Goal: Information Seeking & Learning: Learn about a topic

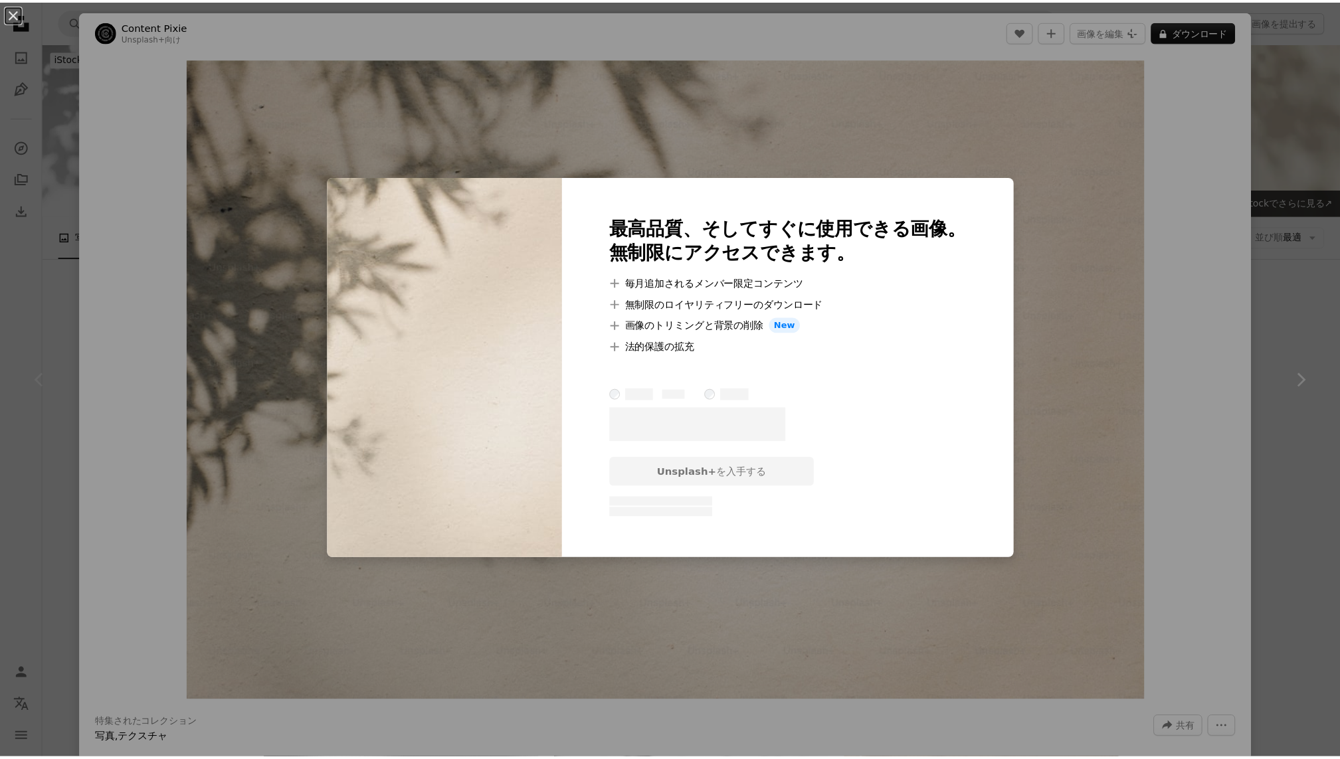
scroll to position [94, 0]
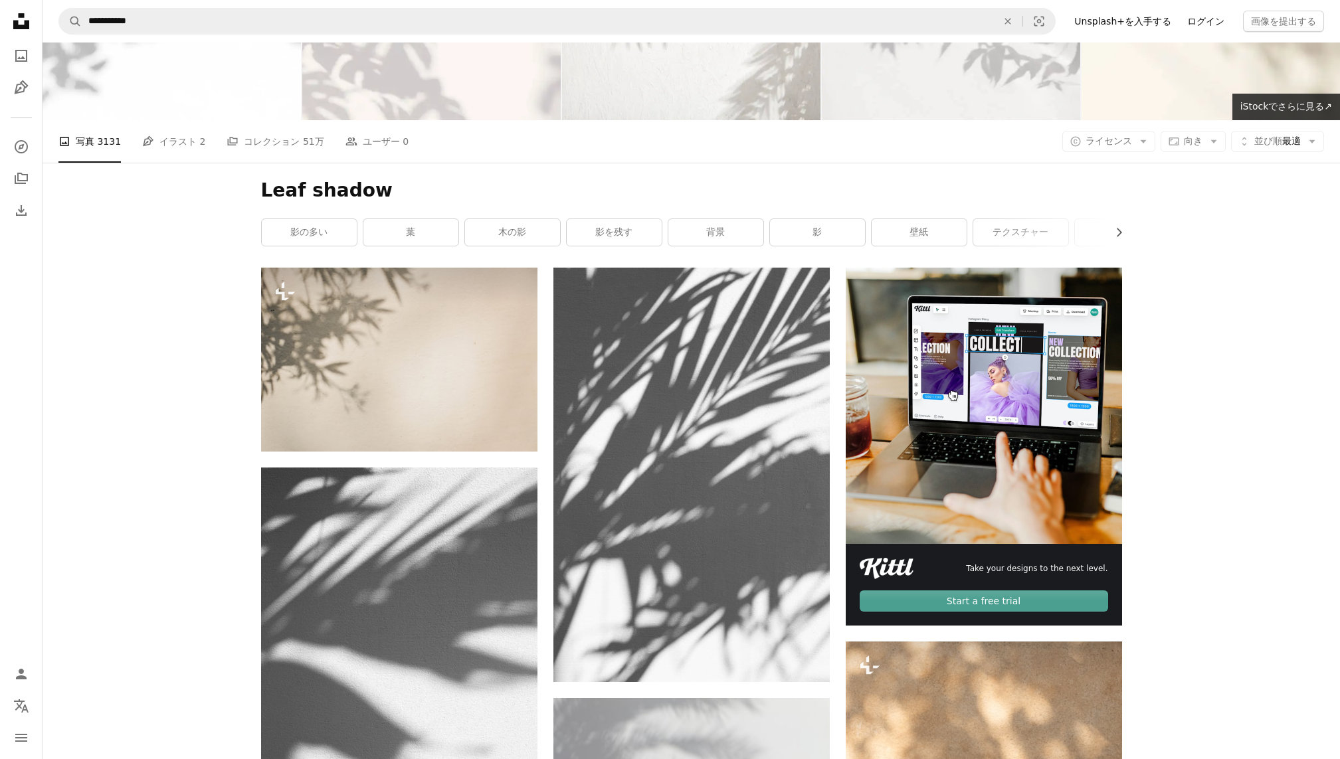
click at [1211, 23] on link "ログイン" at bounding box center [1205, 21] width 53 height 21
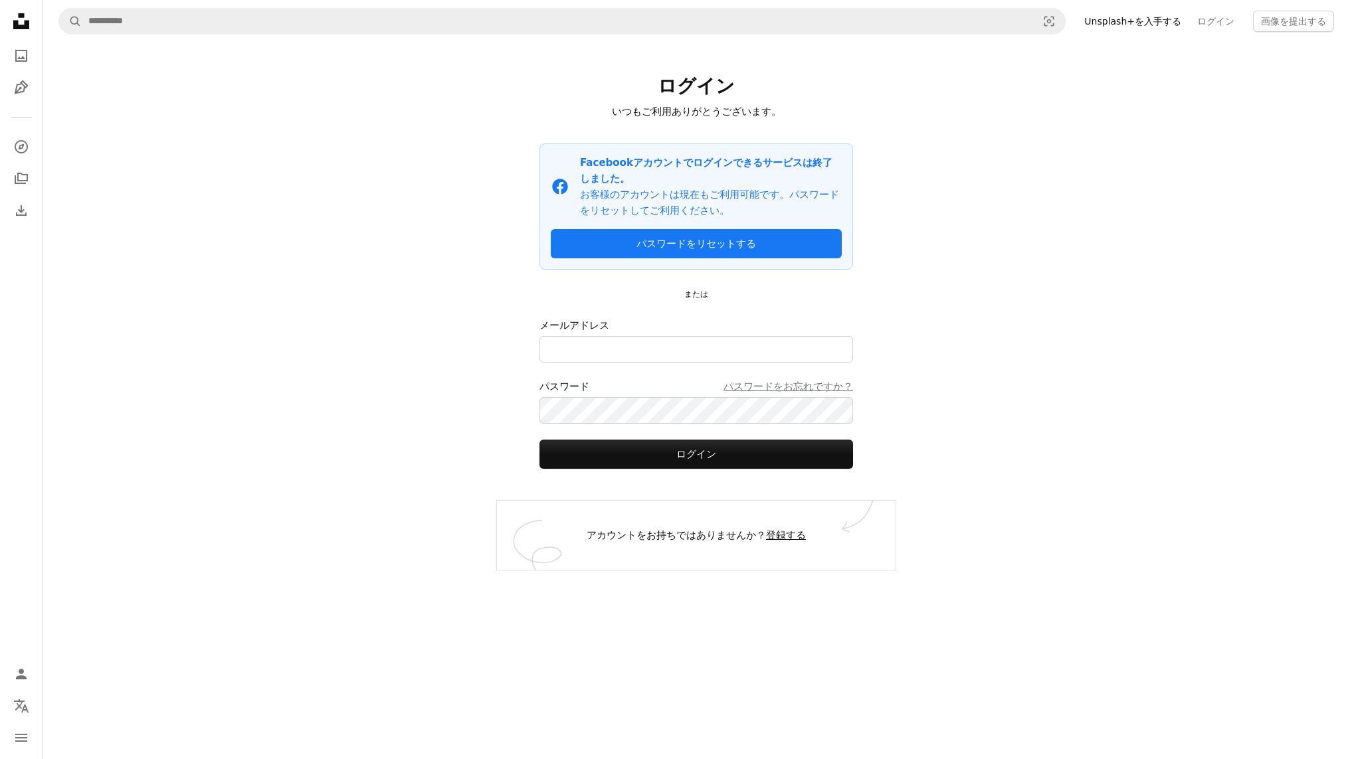
click at [785, 533] on link "登録する" at bounding box center [786, 536] width 40 height 12
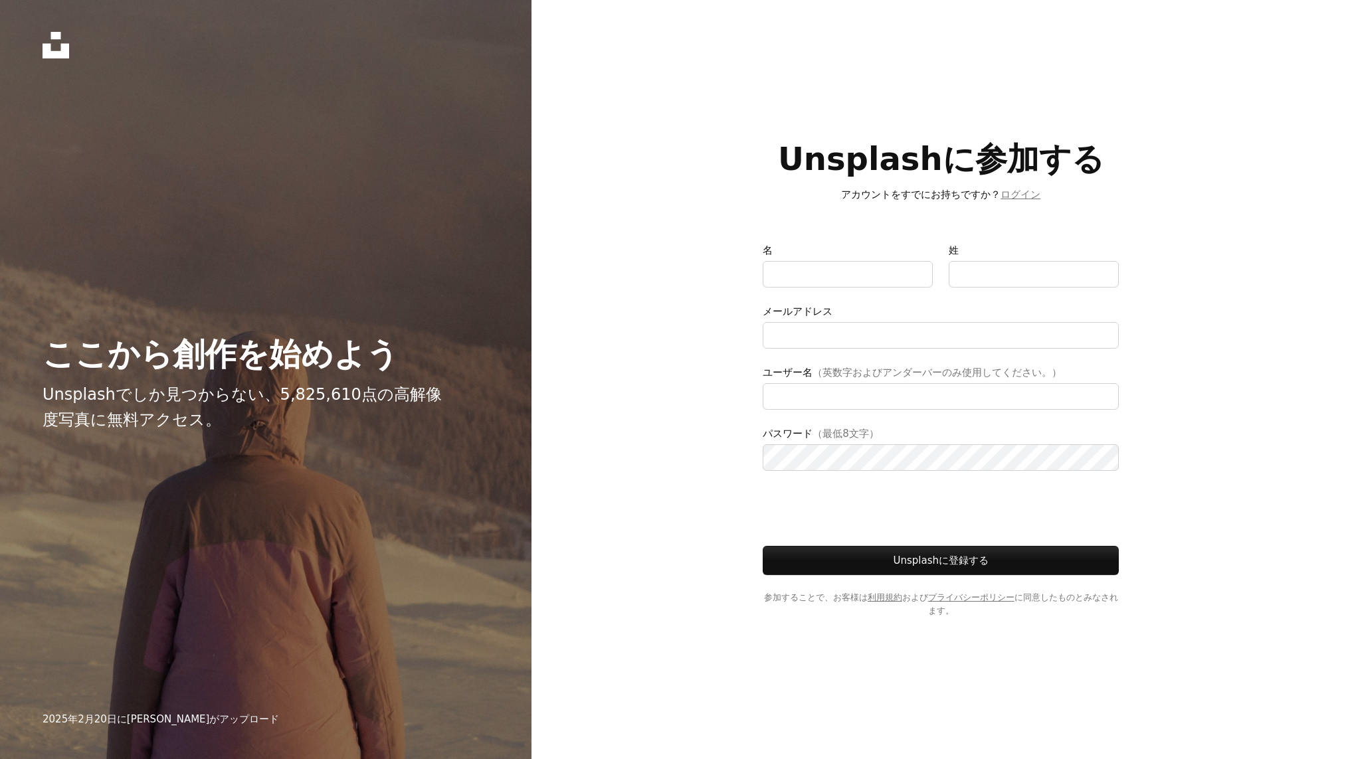
type input "**********"
click at [797, 278] on input "名" at bounding box center [848, 274] width 170 height 27
type input "*******"
type input "********"
click at [834, 337] on input "メールアドレス" at bounding box center [941, 335] width 356 height 27
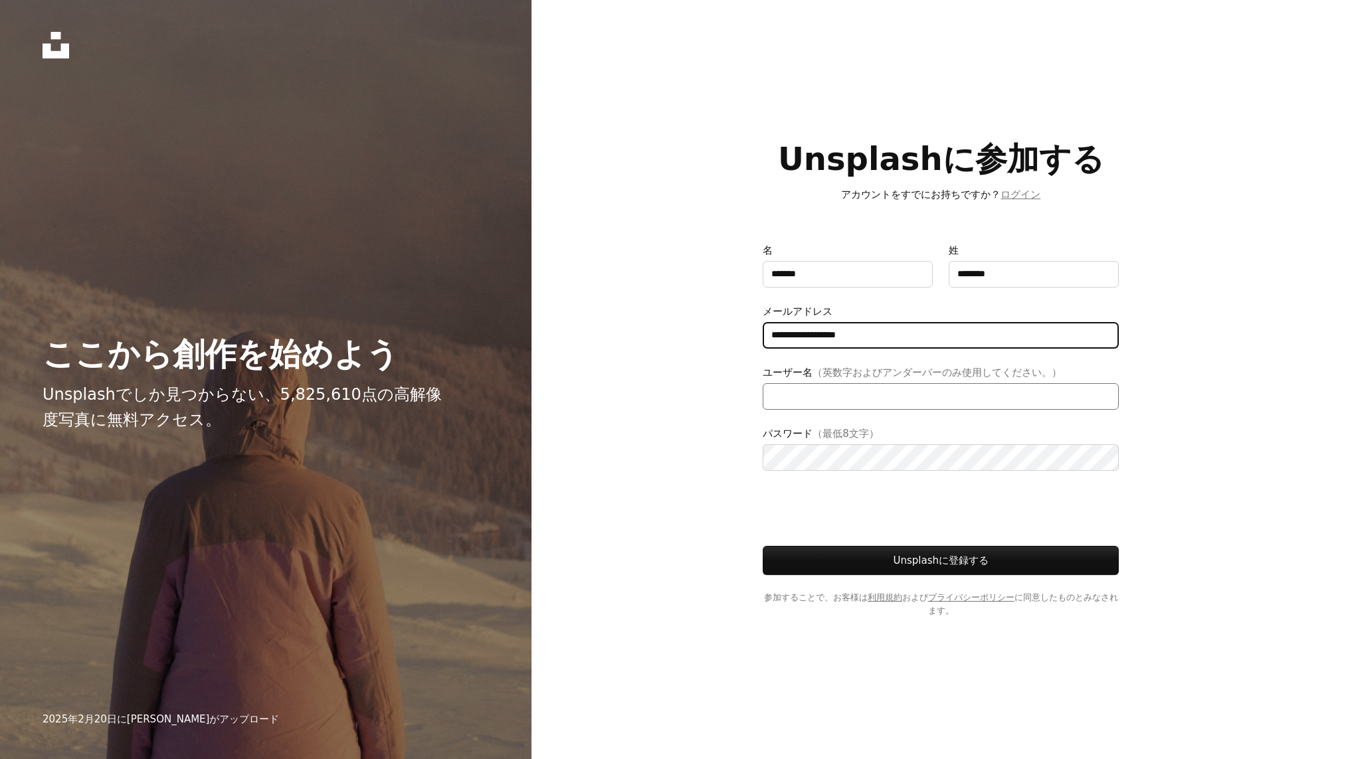
type input "**********"
click at [800, 414] on form "**********" at bounding box center [941, 430] width 356 height 375
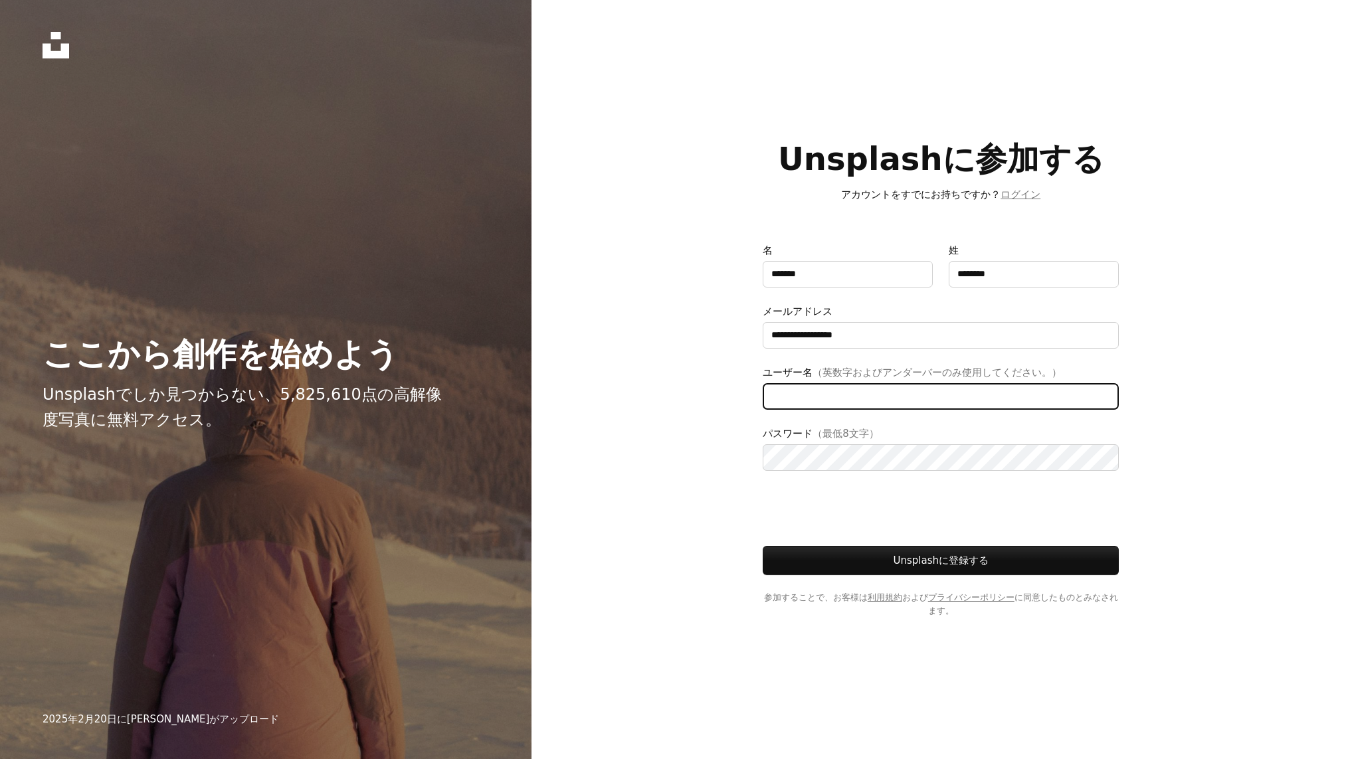
click at [787, 405] on input "ユーザー名 （英数字およびアンダーバーのみ使用してください。）" at bounding box center [941, 396] width 356 height 27
type input "*"
type input "*****"
click at [680, 480] on div "**********" at bounding box center [675, 379] width 1350 height 759
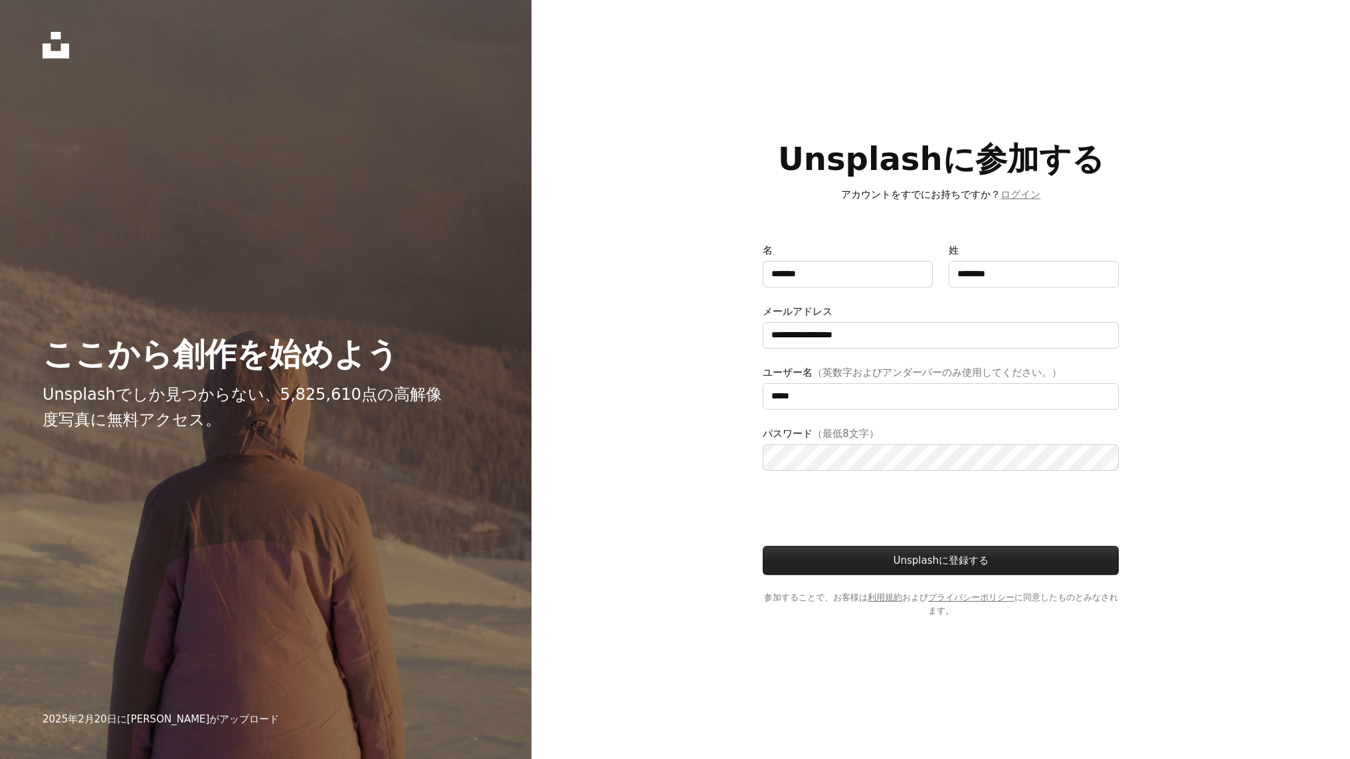
click at [940, 561] on button "Unsplashに登録する" at bounding box center [941, 560] width 356 height 29
click at [928, 564] on button "Unsplashに登録する" at bounding box center [941, 560] width 356 height 29
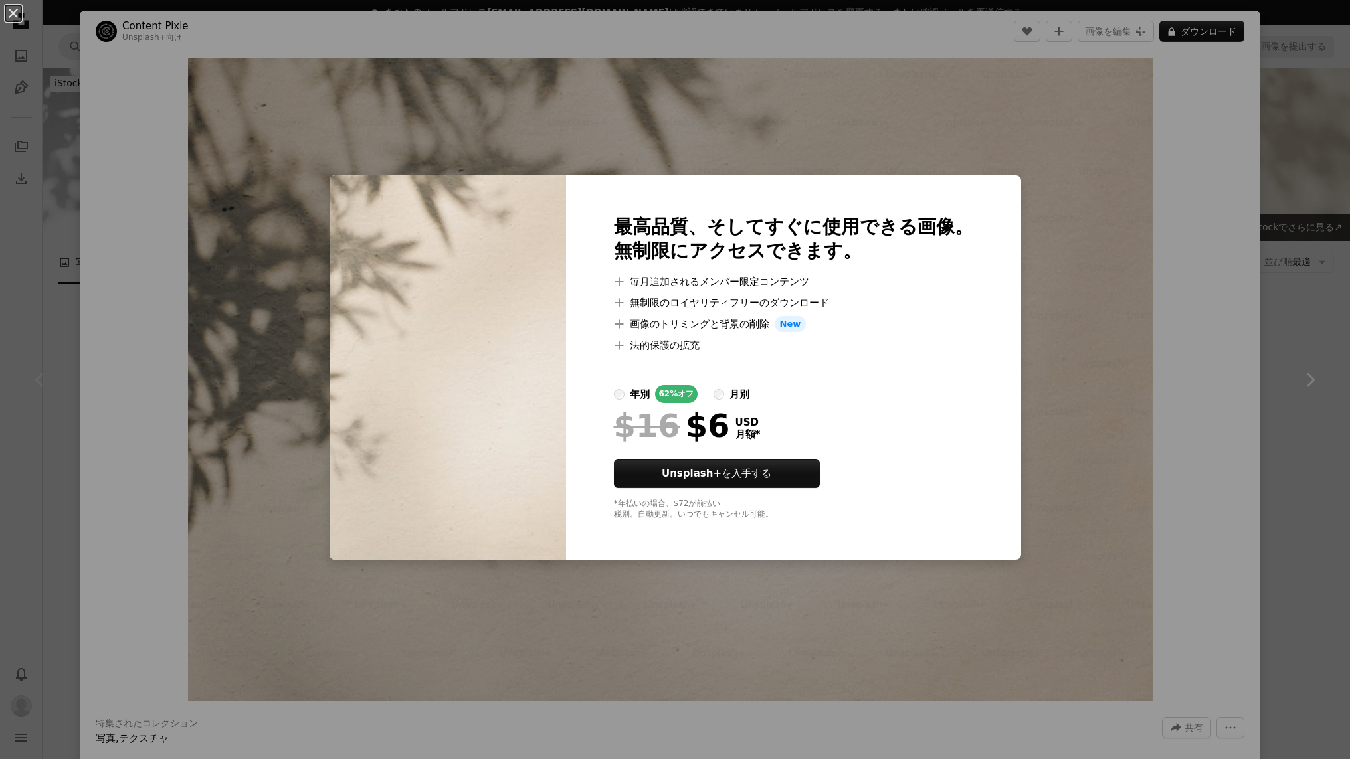
click at [1112, 118] on div "An X shape 最高品質、そしてすぐに使用できる画像。 無制限にアクセスできます。 A plus sign 毎月追加されるメンバー限定コンテンツ A p…" at bounding box center [675, 379] width 1350 height 759
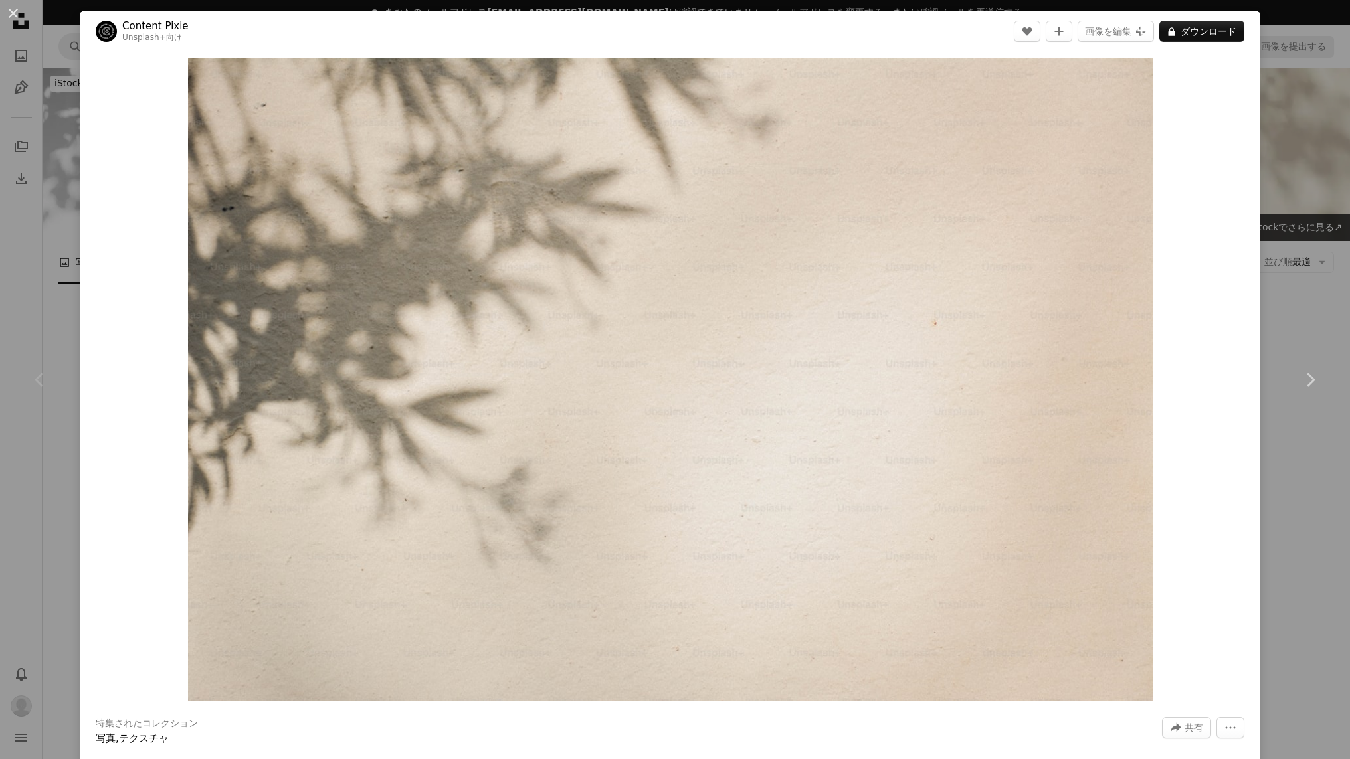
click at [1282, 98] on div "An X shape Chevron left Chevron right Content Pixie Unsplash+ 向け A heart A plus…" at bounding box center [675, 379] width 1350 height 759
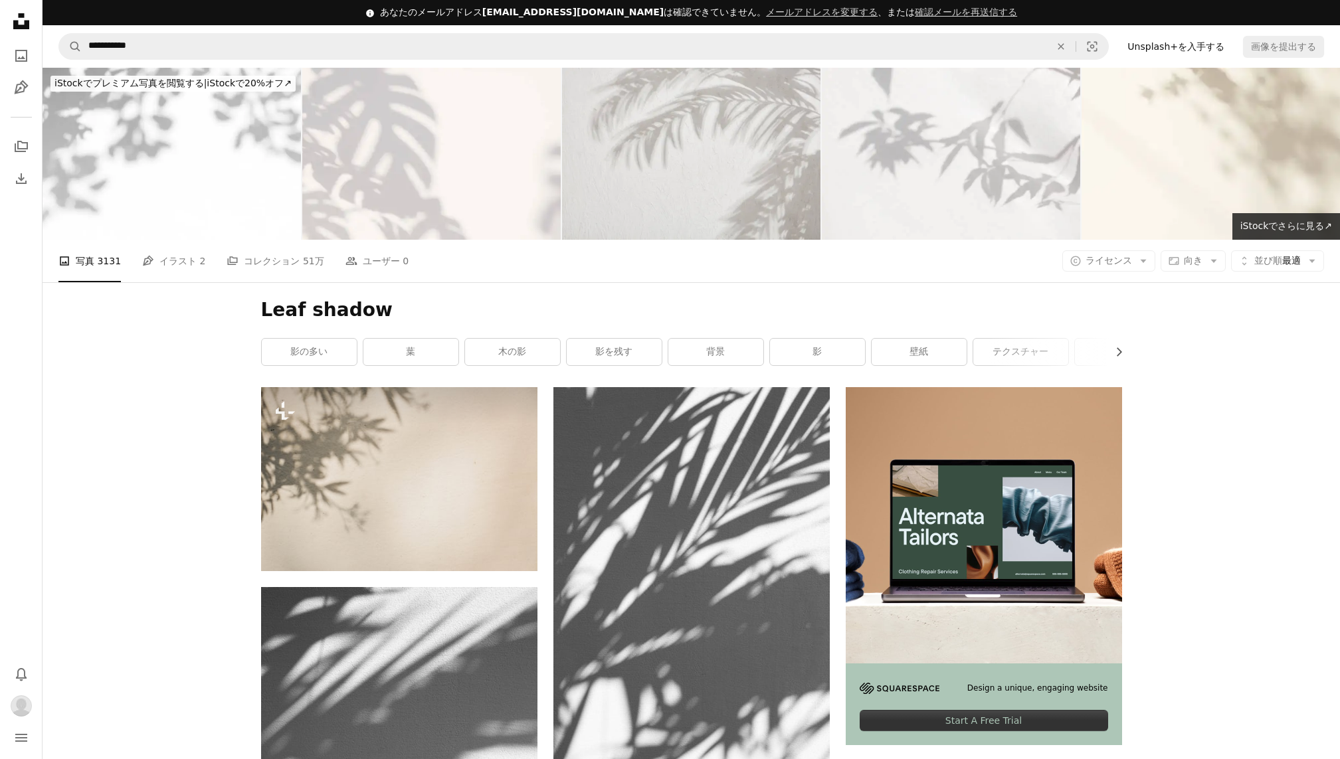
click at [761, 187] on img at bounding box center [691, 154] width 258 height 172
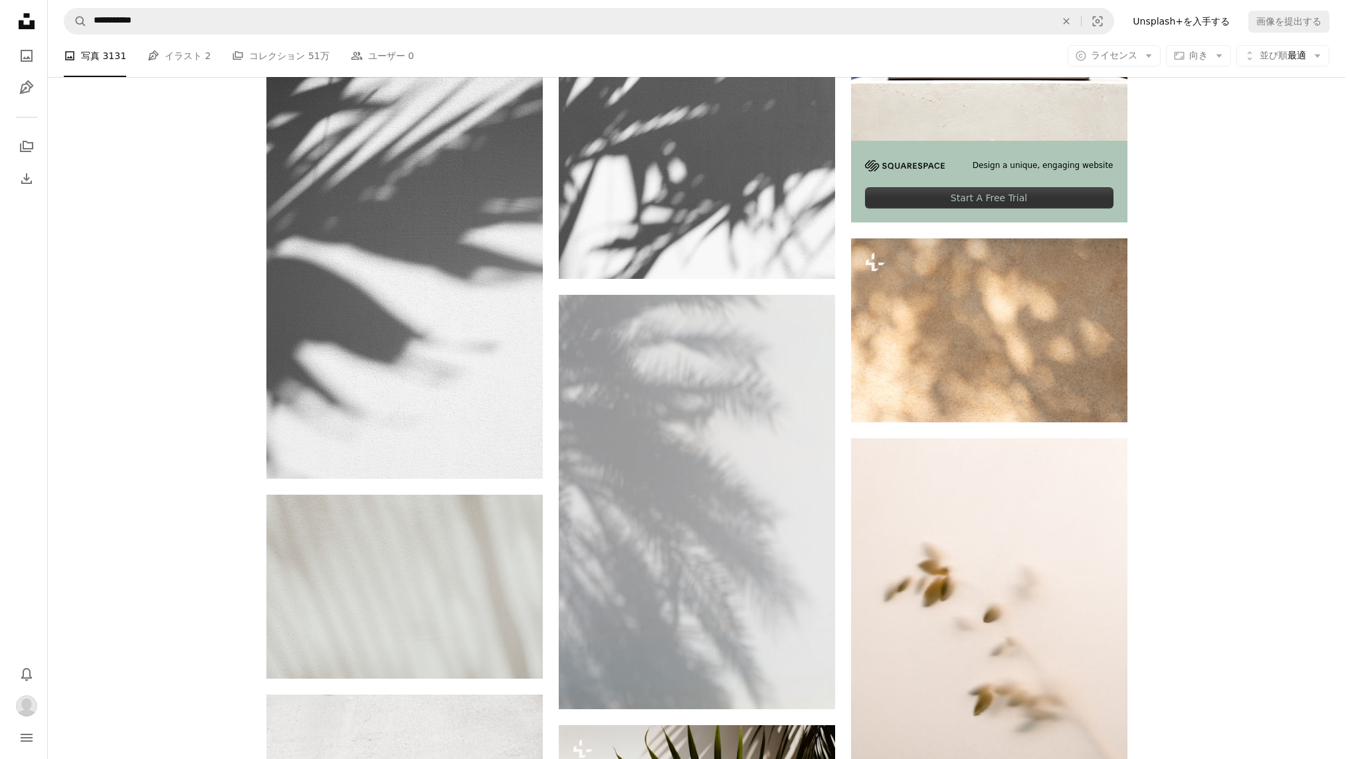
scroll to position [577, 0]
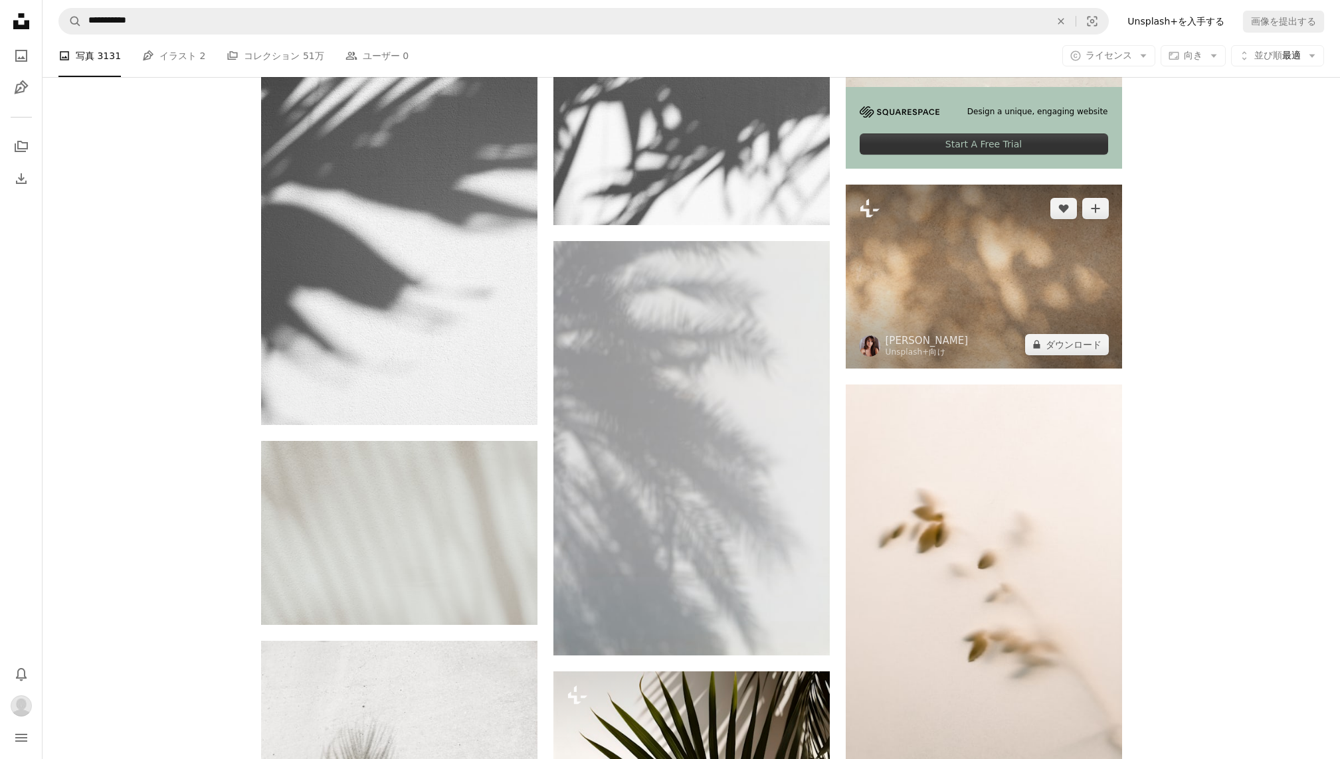
click at [995, 287] on img at bounding box center [984, 277] width 276 height 184
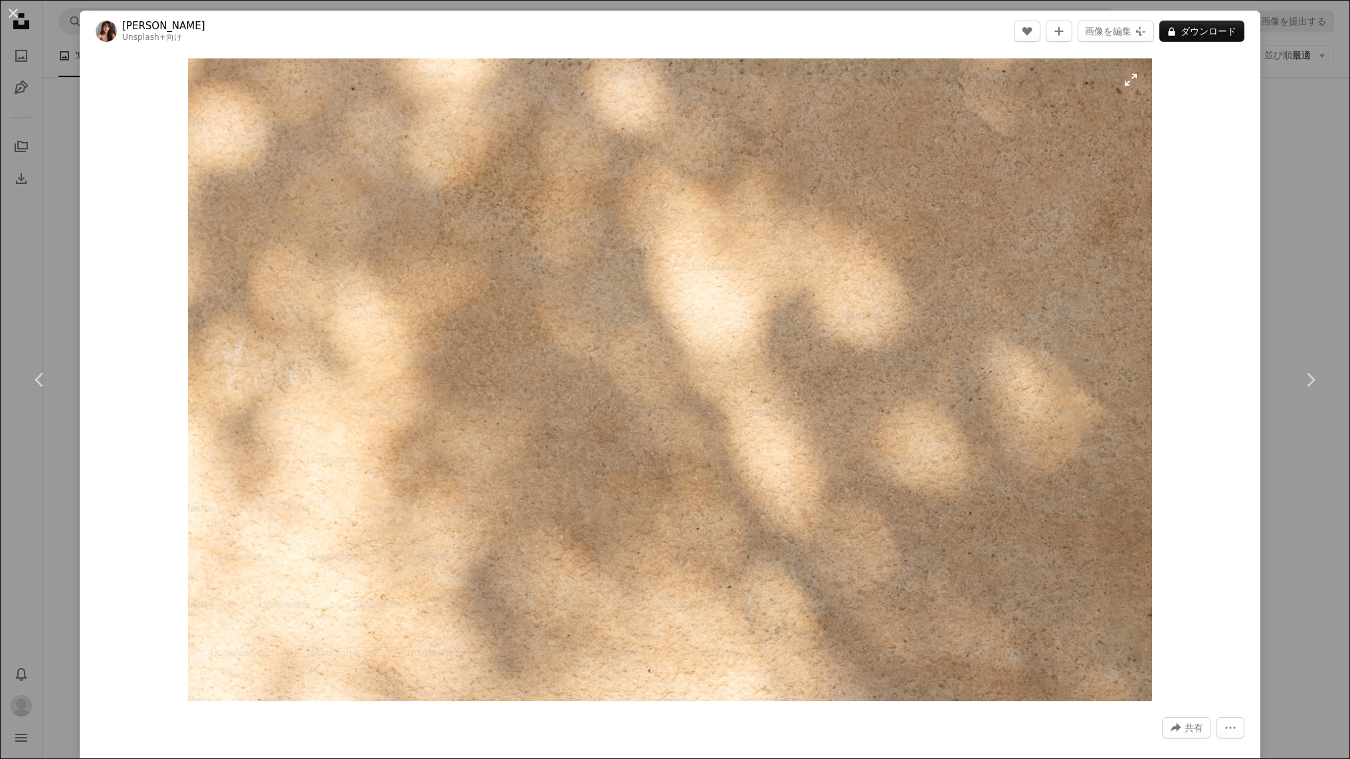
click at [1127, 82] on img "この画像でズームインする" at bounding box center [670, 379] width 965 height 643
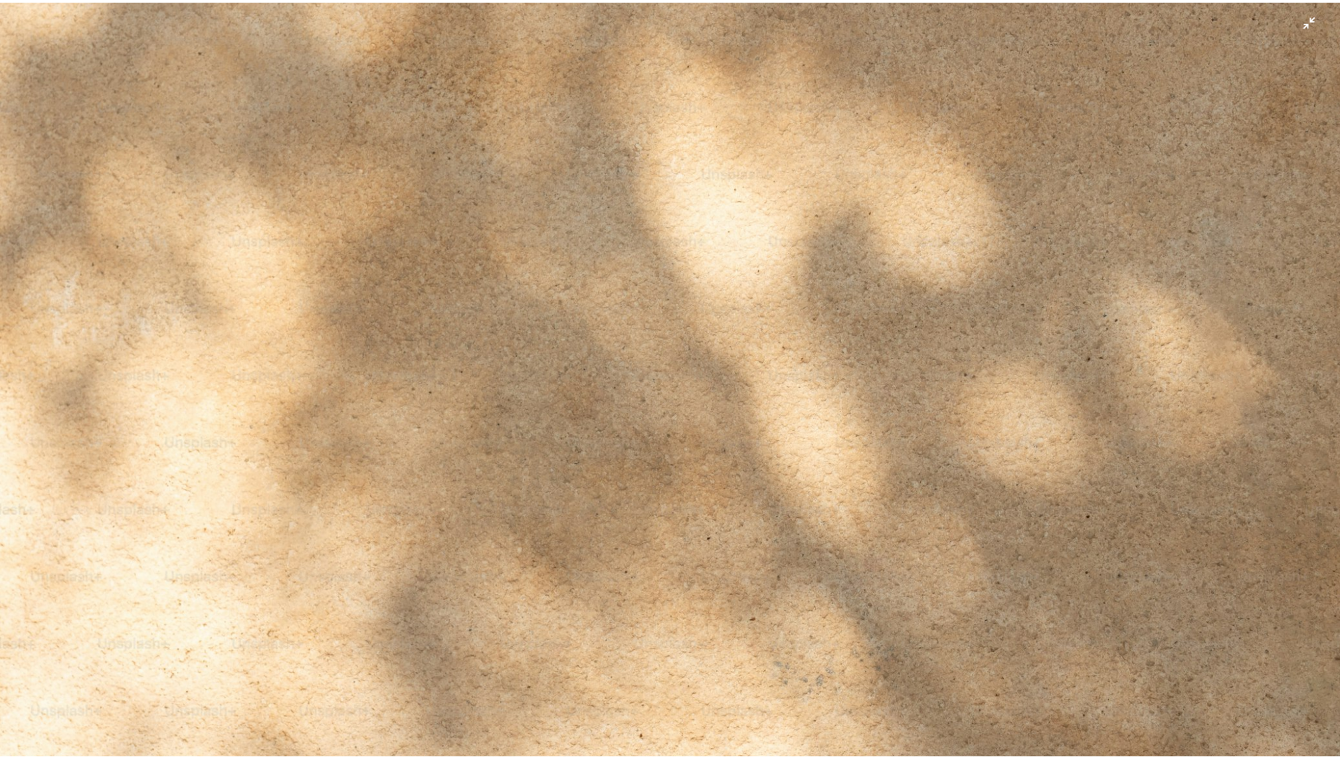
scroll to position [127, 0]
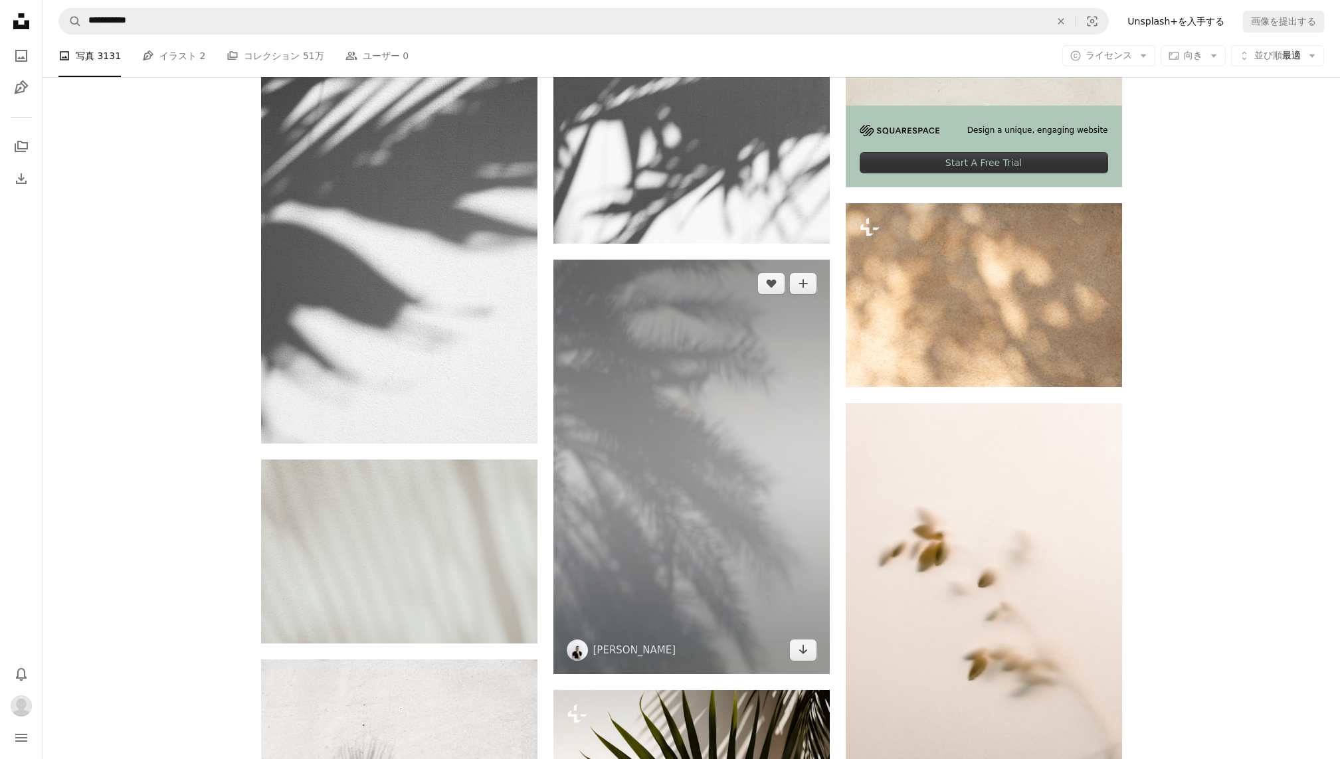
scroll to position [518, 0]
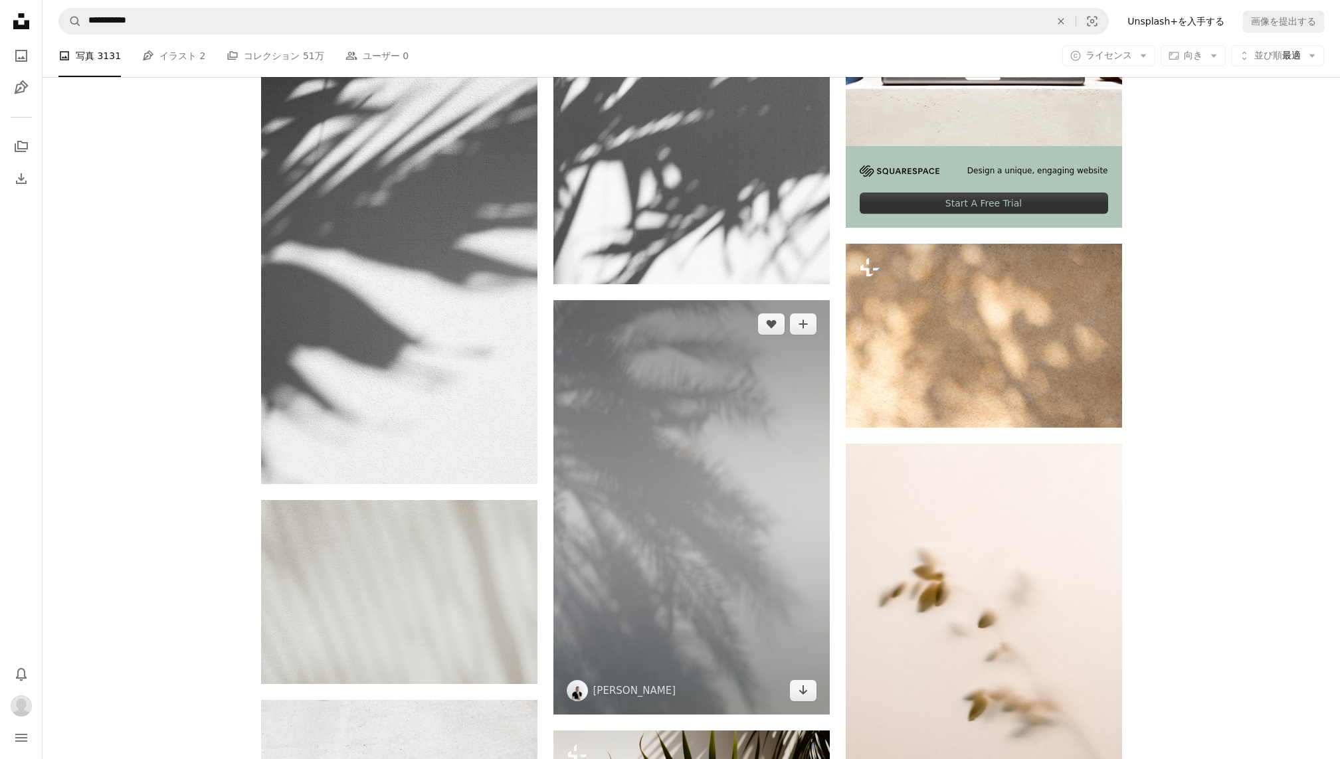
click at [690, 470] on img at bounding box center [691, 507] width 276 height 415
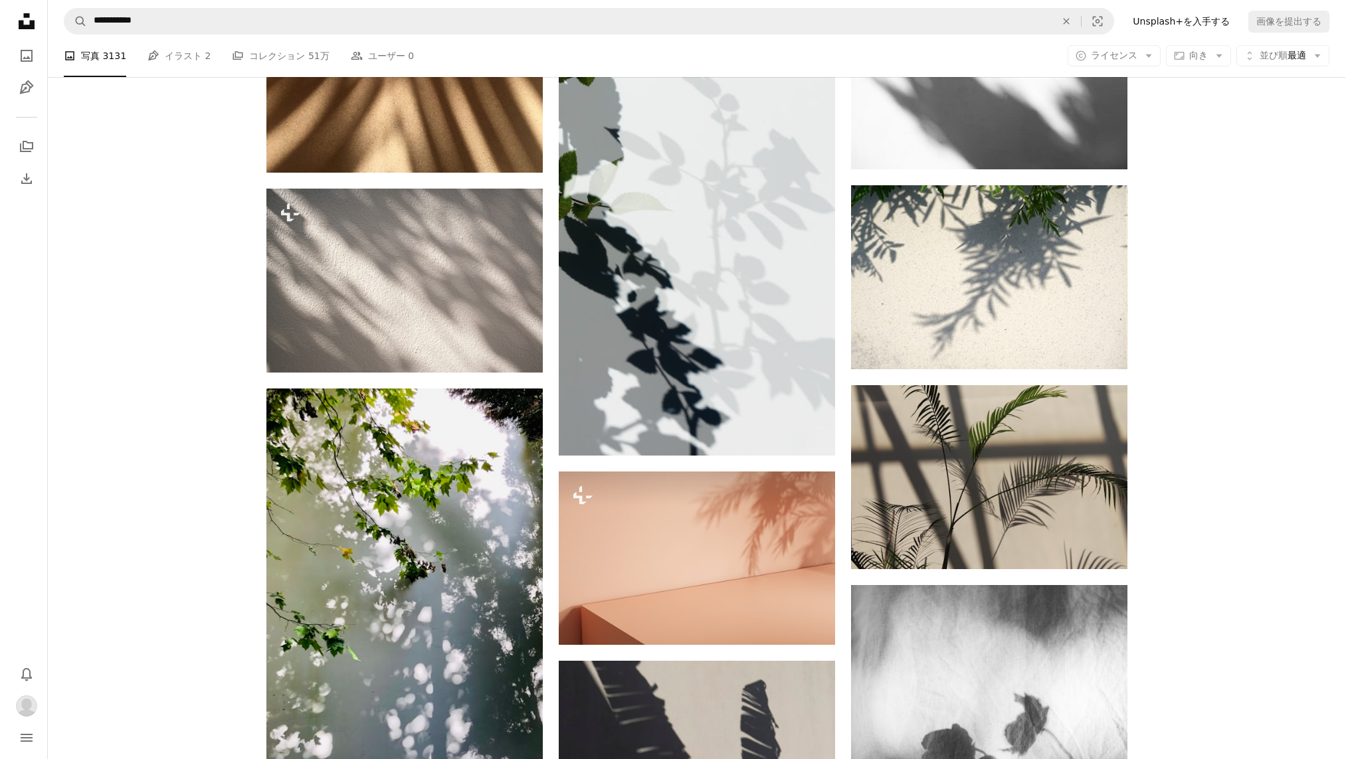
scroll to position [1658, 0]
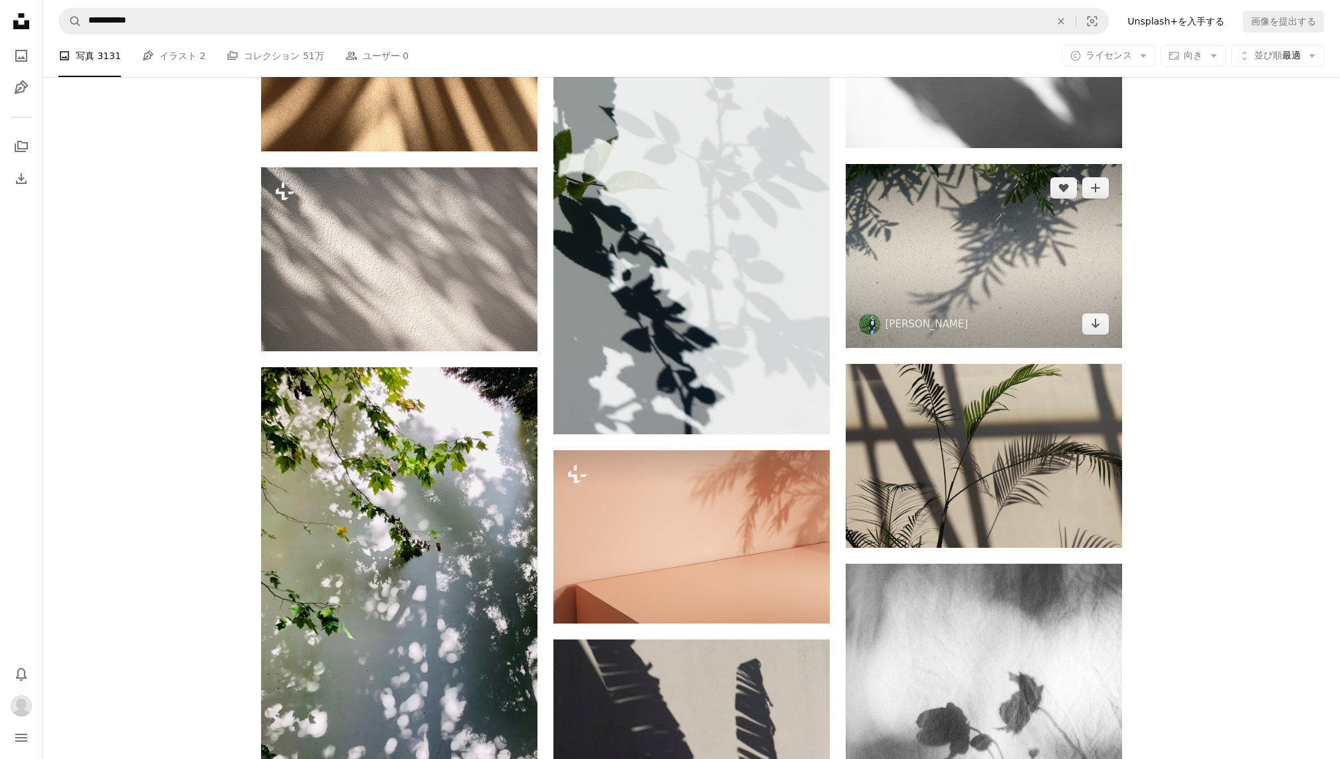
click at [1037, 250] on img at bounding box center [984, 256] width 276 height 184
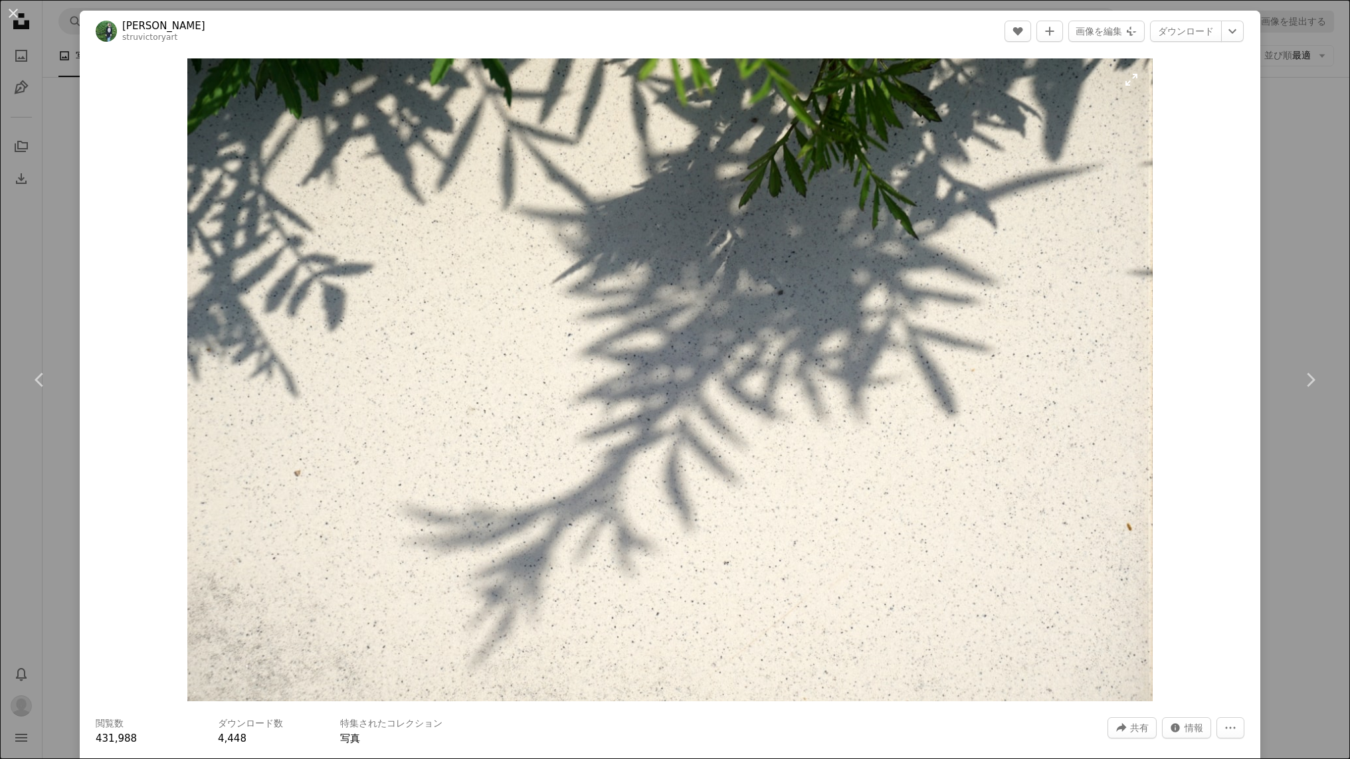
click at [1127, 80] on img "この画像でズームインする" at bounding box center [669, 379] width 965 height 643
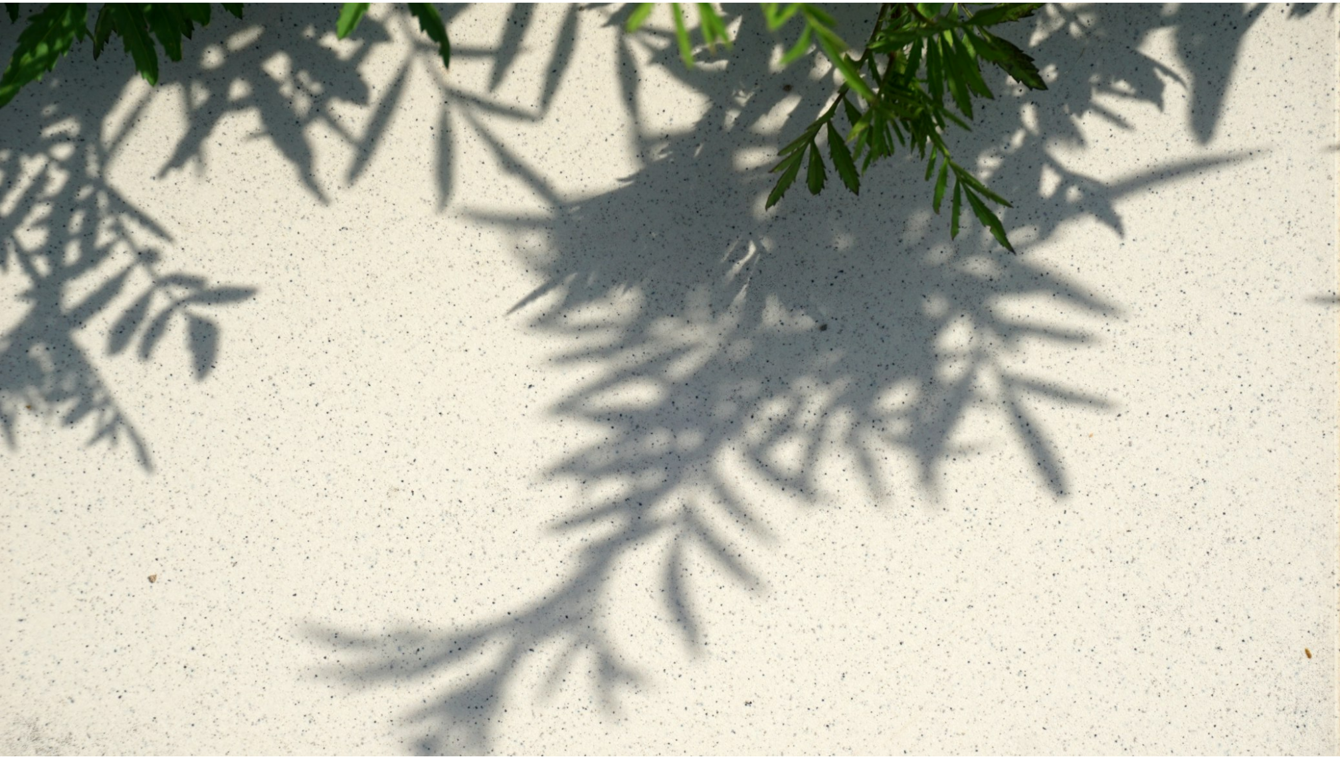
scroll to position [64, 0]
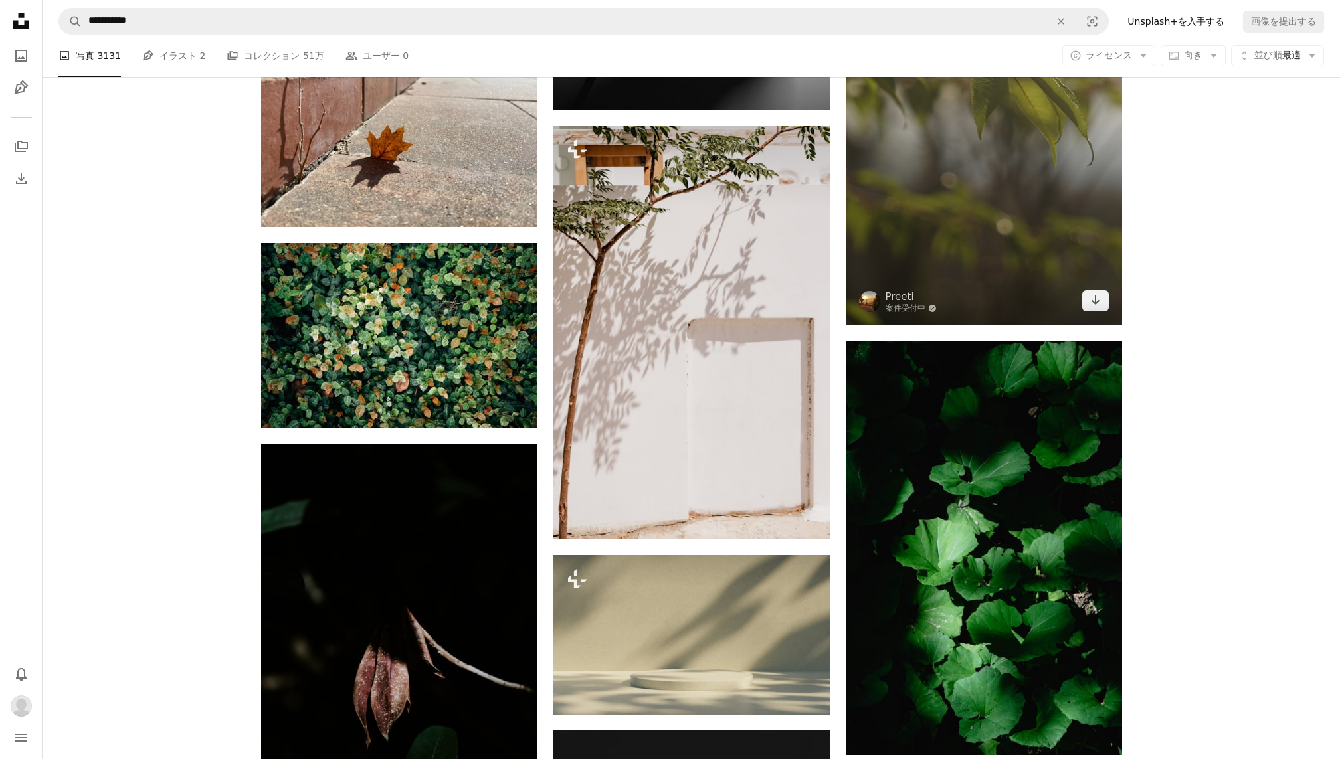
scroll to position [3752, 0]
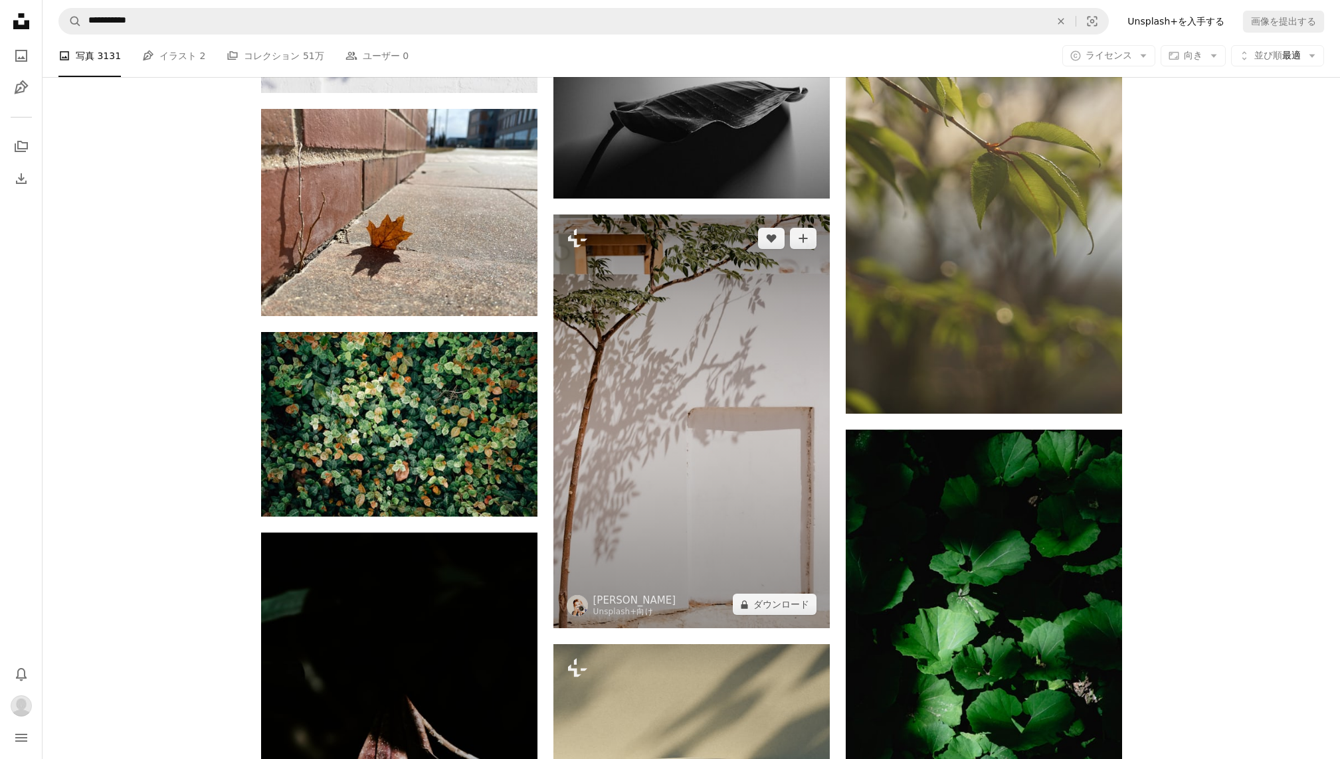
click at [736, 405] on img at bounding box center [691, 422] width 276 height 414
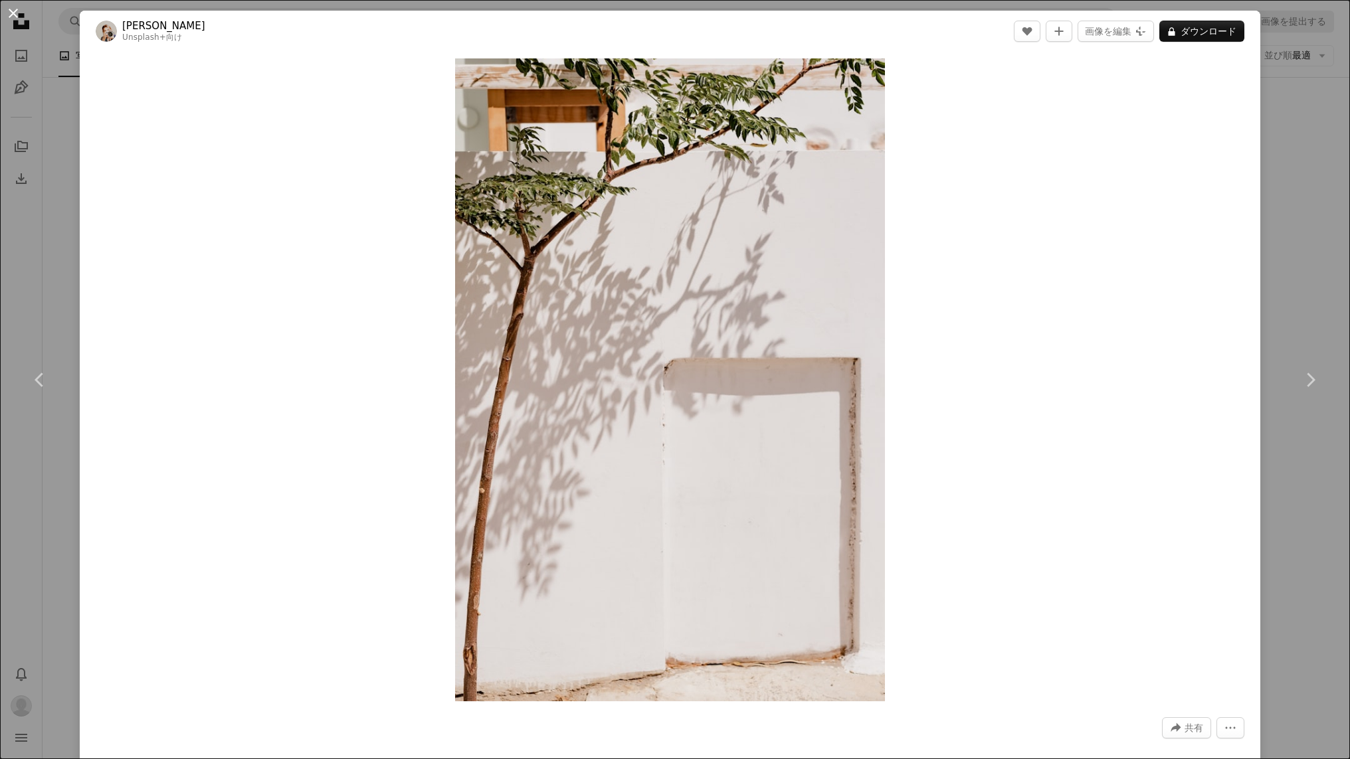
click at [13, 11] on button "An X shape" at bounding box center [13, 13] width 16 height 16
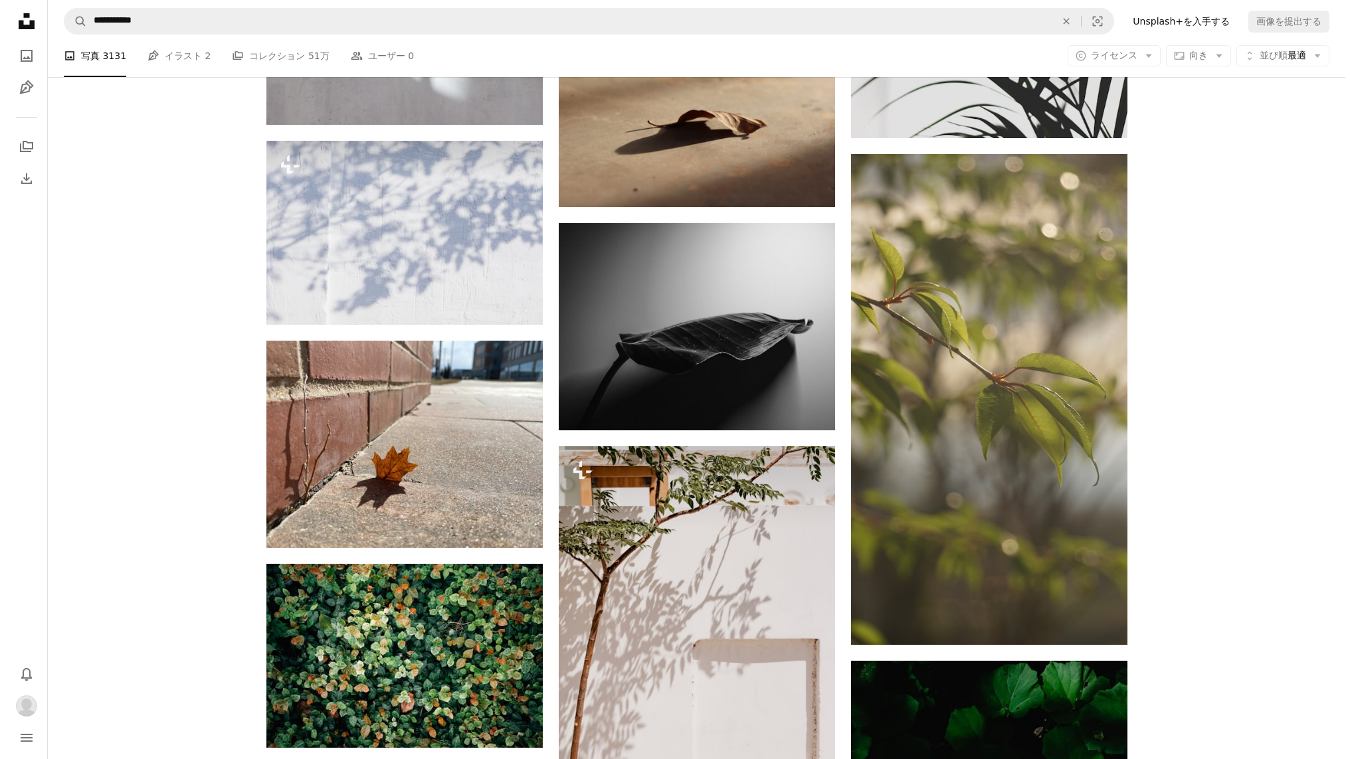
scroll to position [3245, 0]
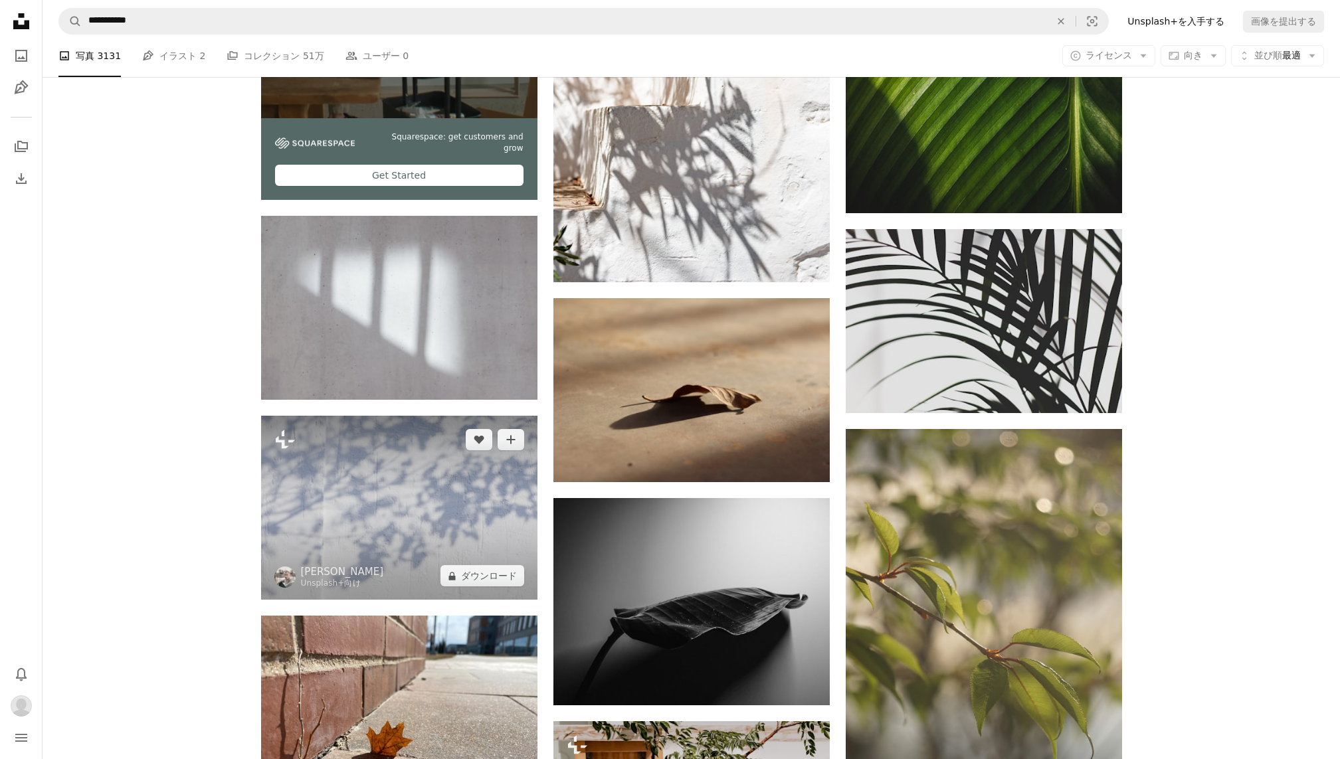
click at [444, 493] on img at bounding box center [399, 508] width 276 height 184
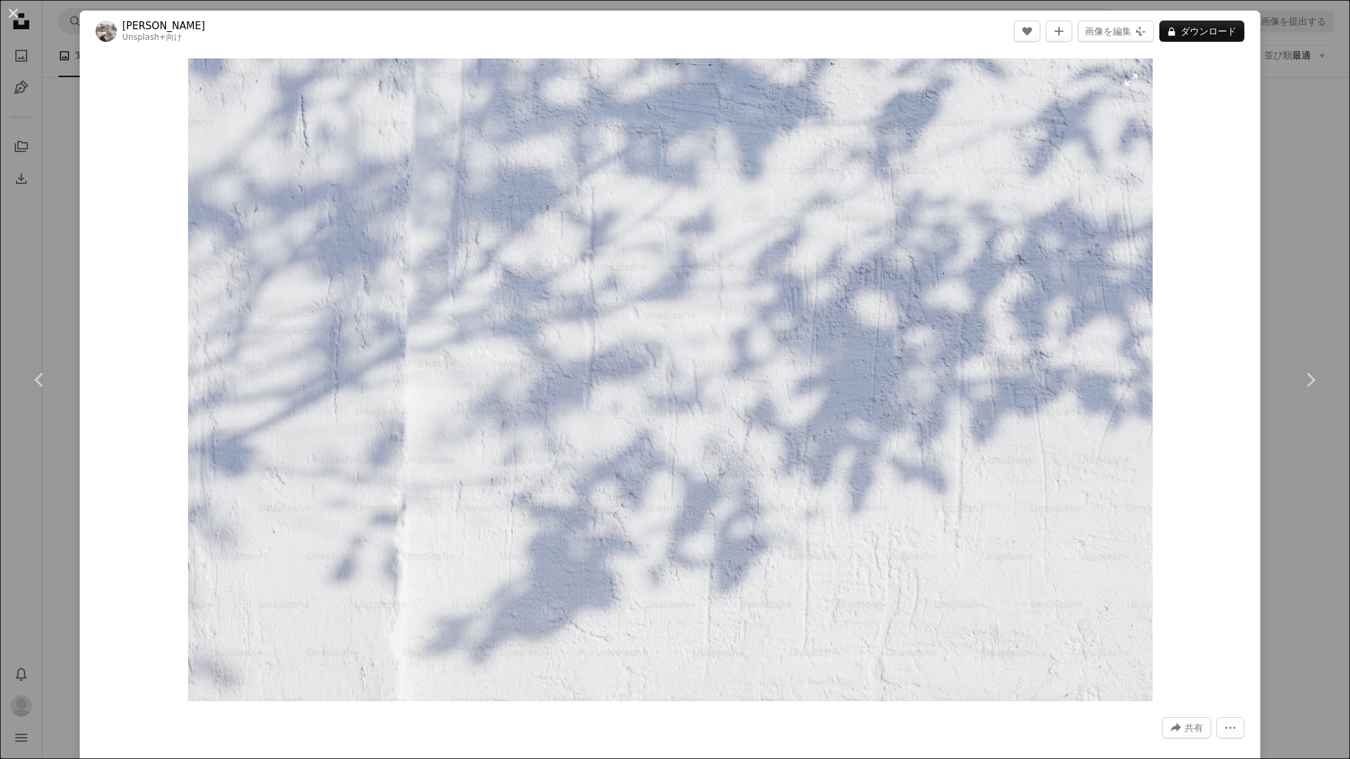
click at [1127, 86] on img "この画像でズームインする" at bounding box center [670, 379] width 965 height 643
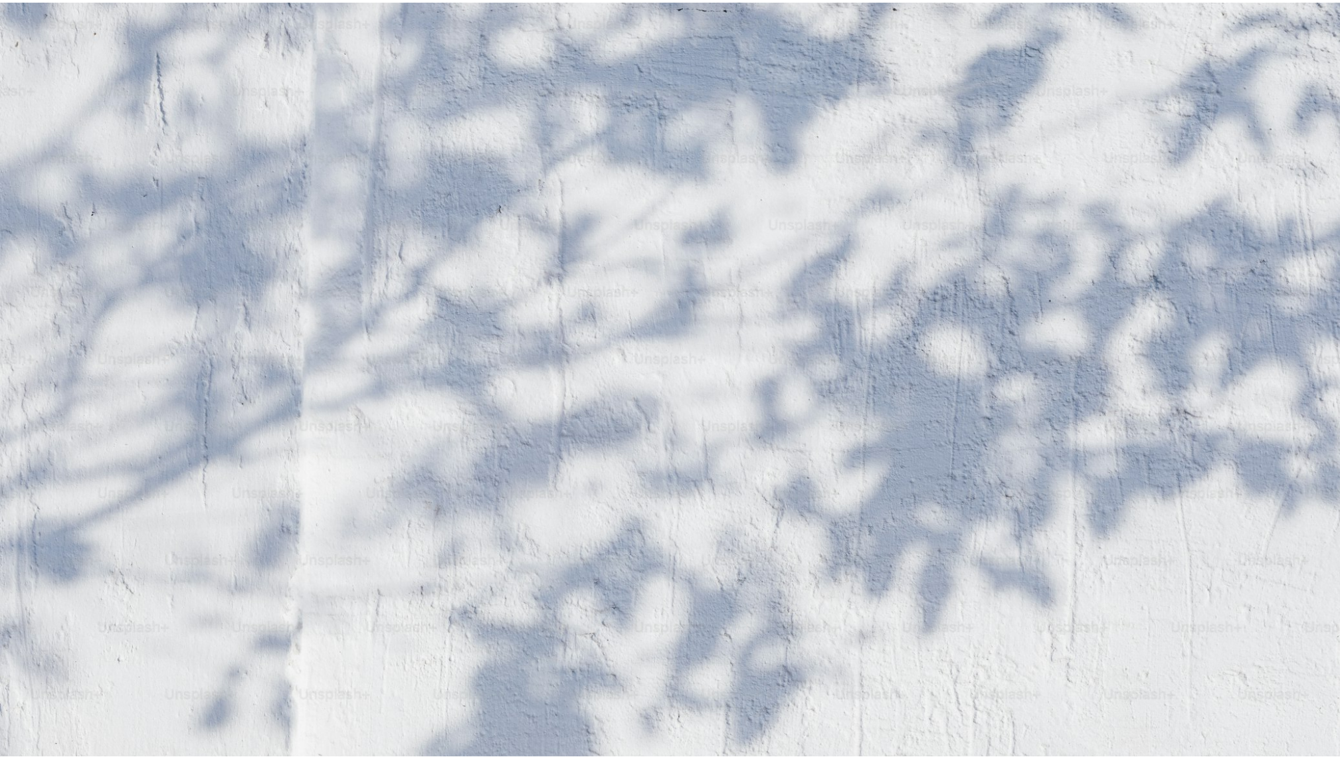
scroll to position [64, 0]
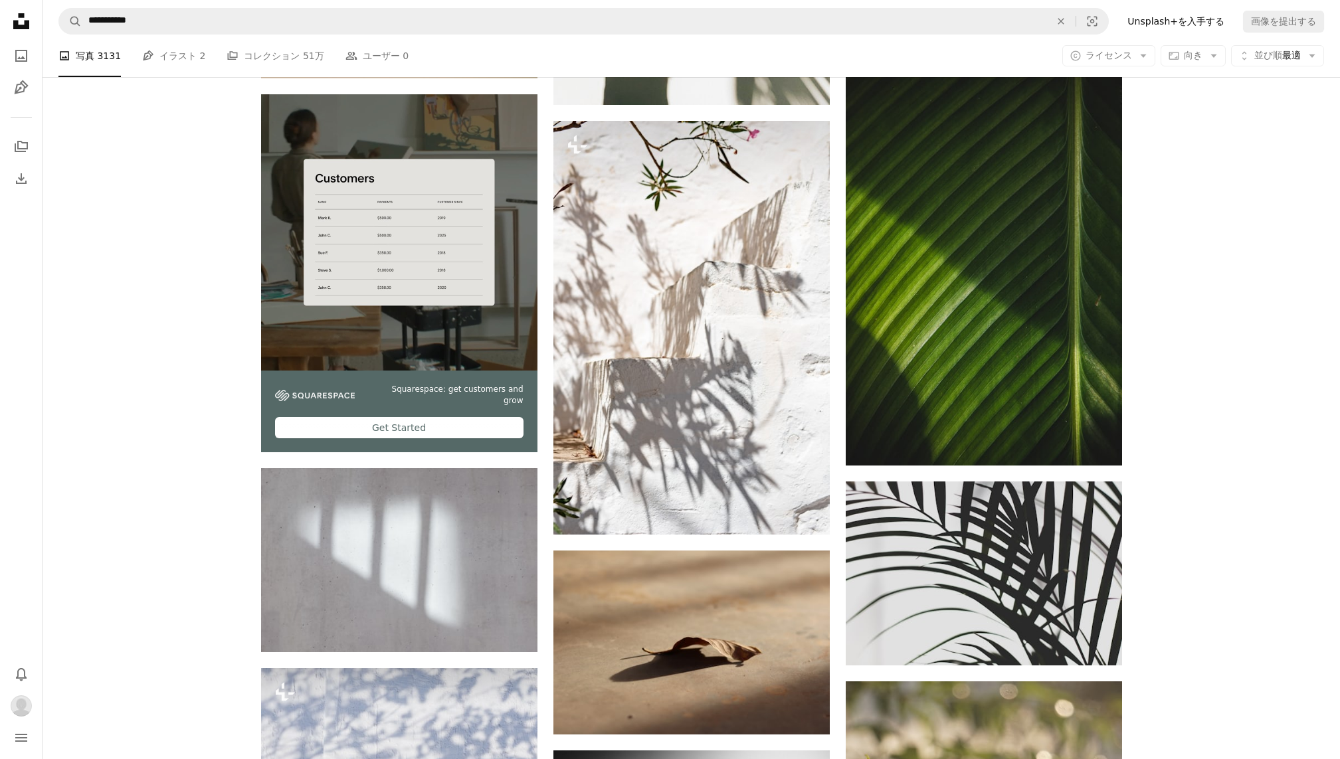
scroll to position [2983, 0]
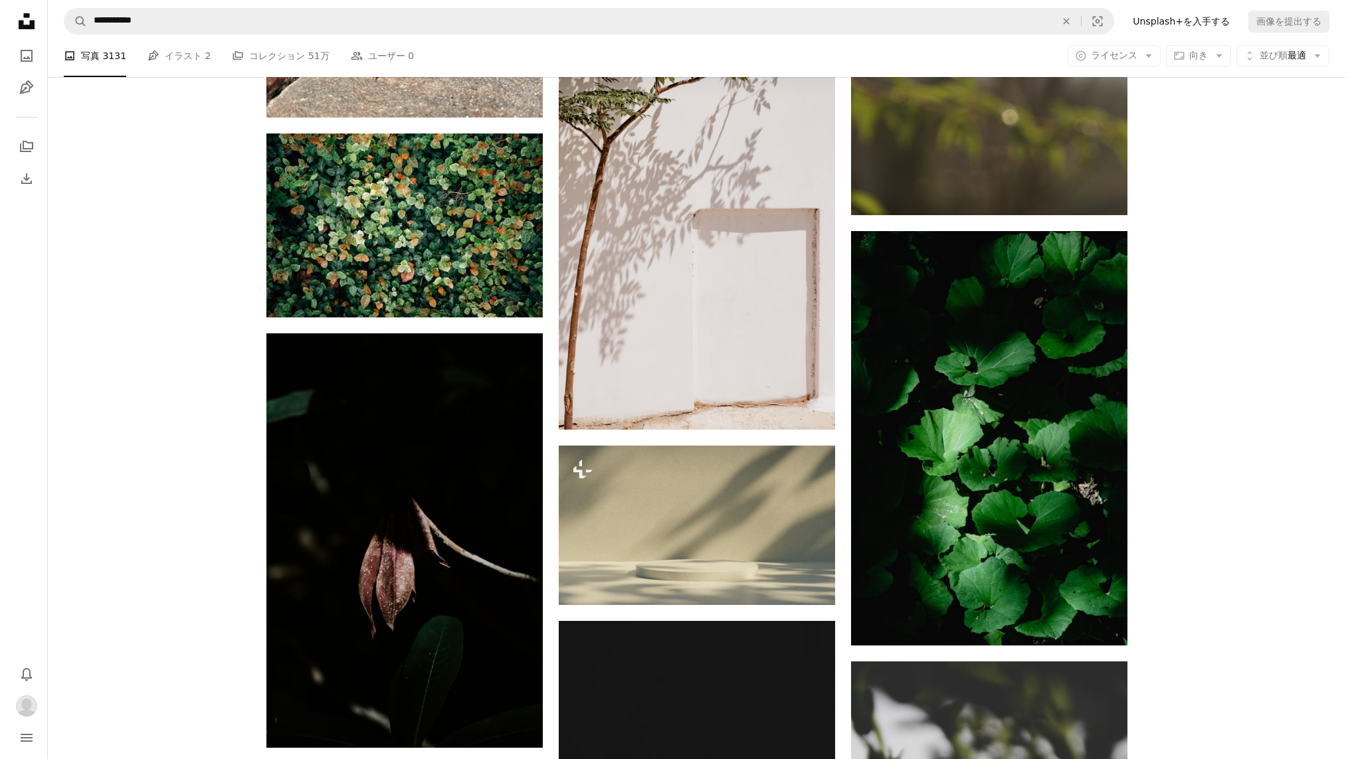
scroll to position [3953, 0]
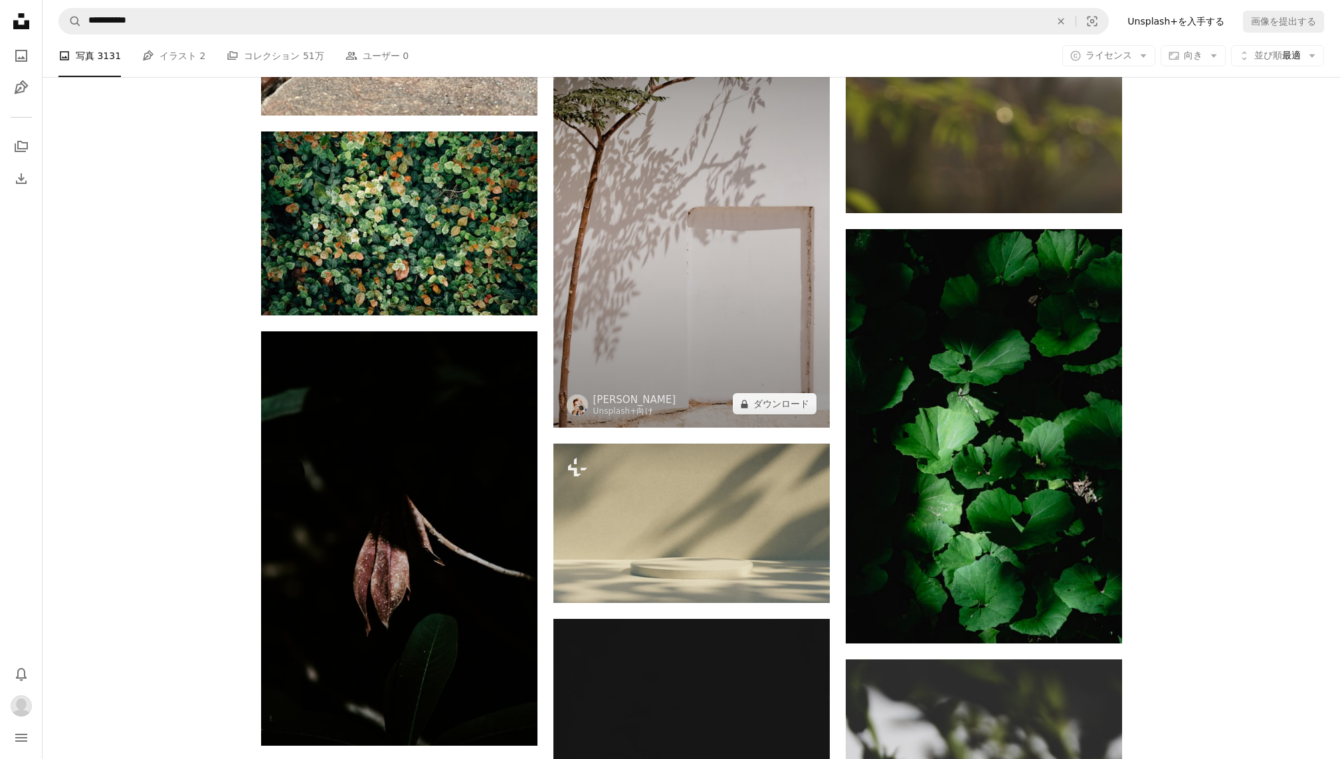
click at [585, 233] on img at bounding box center [691, 221] width 276 height 414
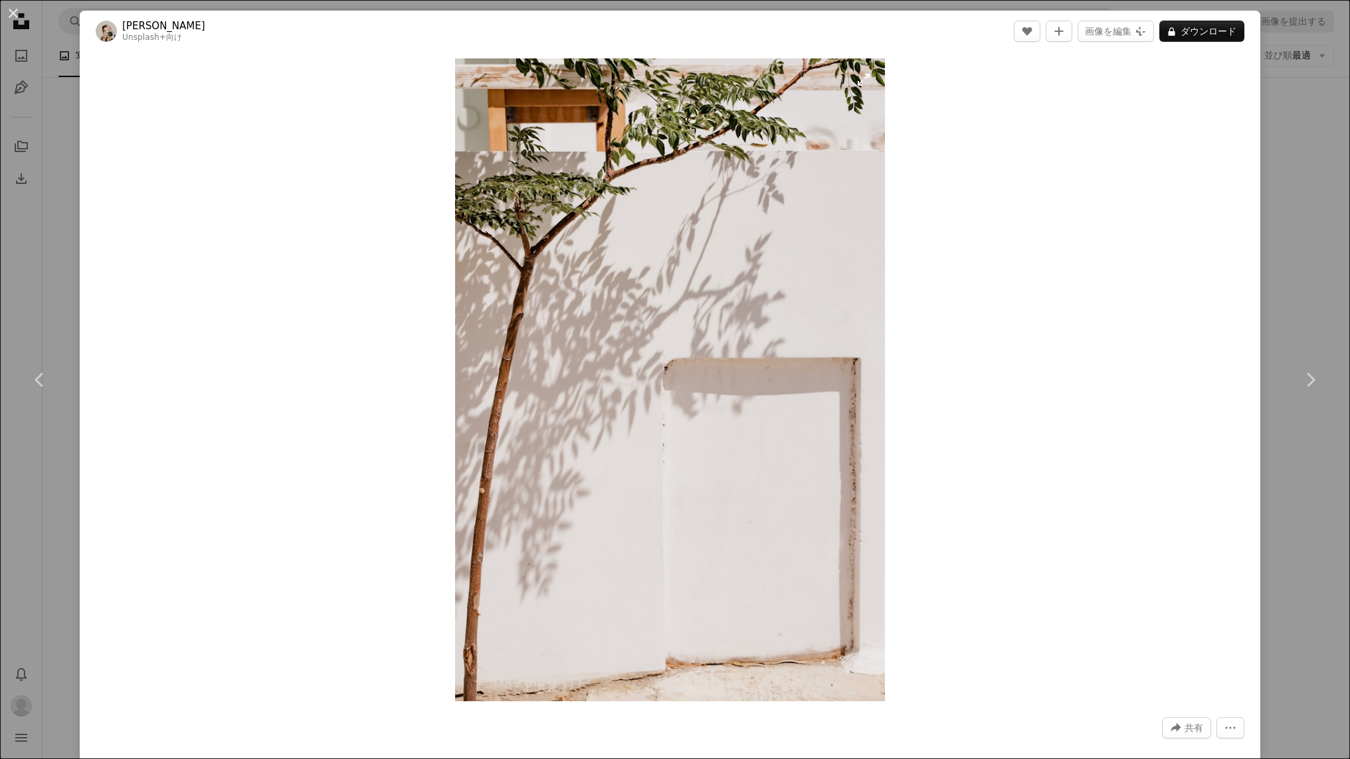
click at [858, 82] on img "この画像でズームインする" at bounding box center [669, 379] width 429 height 643
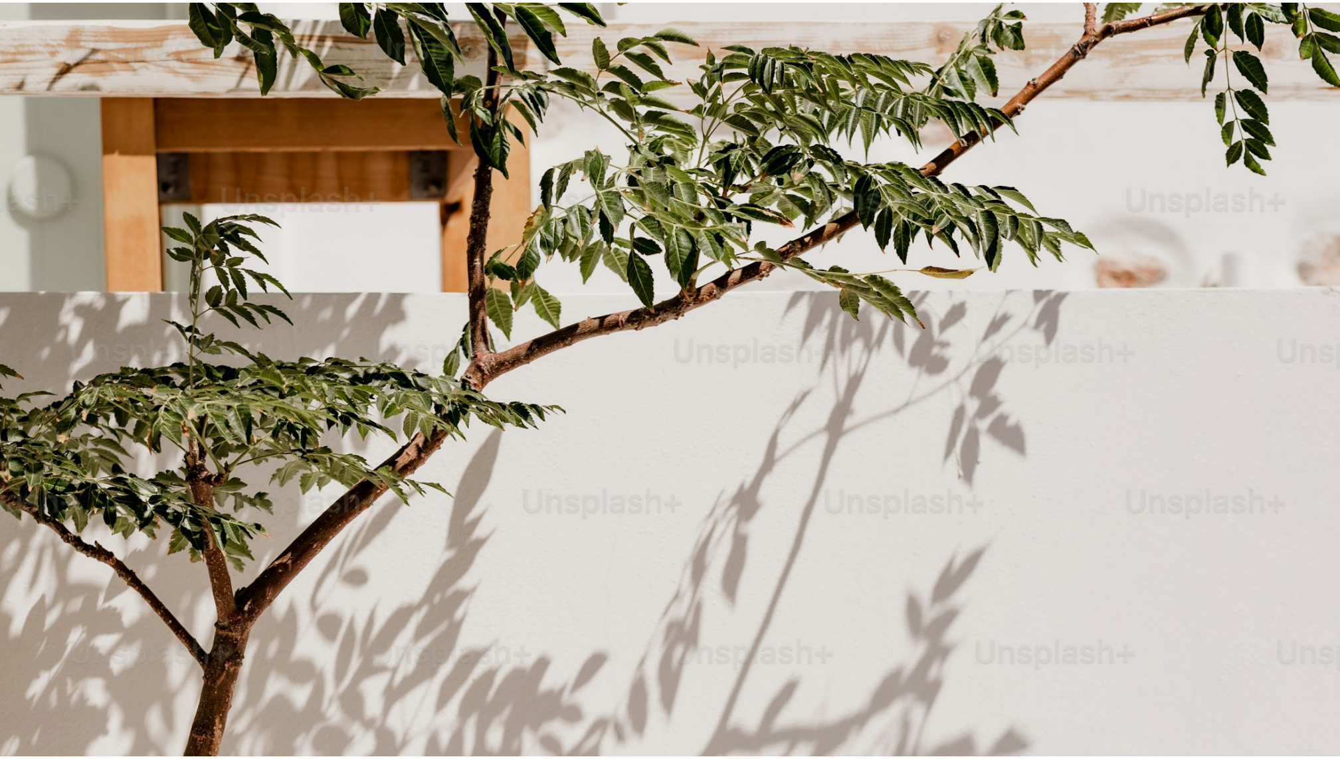
scroll to position [618, 0]
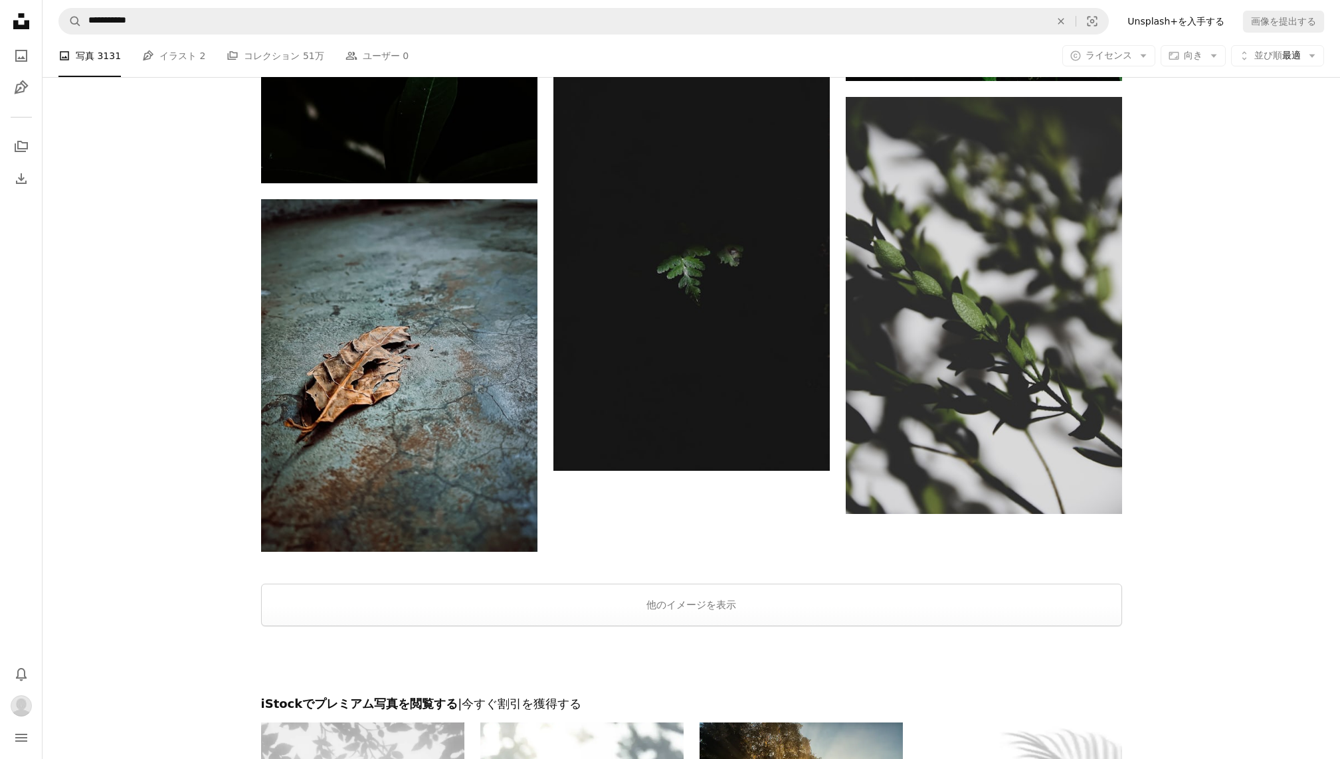
scroll to position [4764, 0]
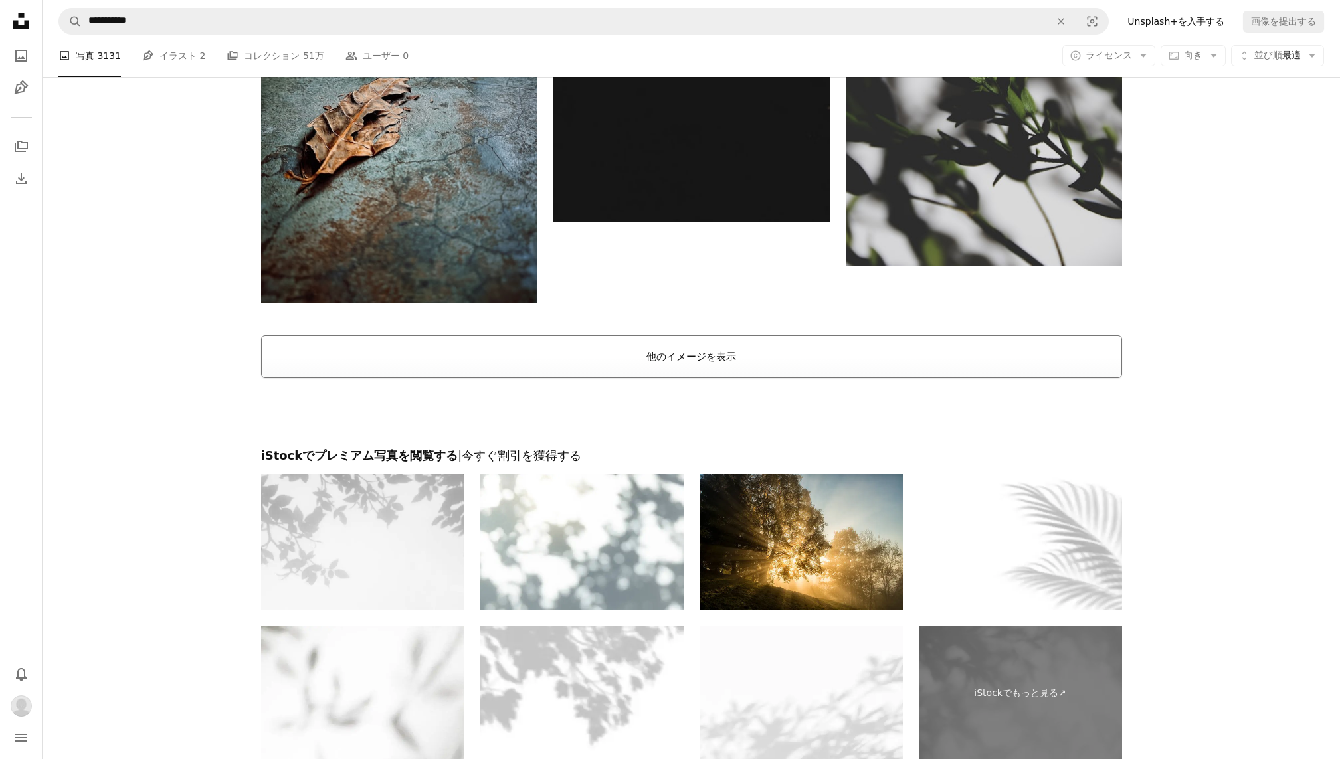
click at [712, 362] on button "他のイメージを表示" at bounding box center [691, 357] width 861 height 43
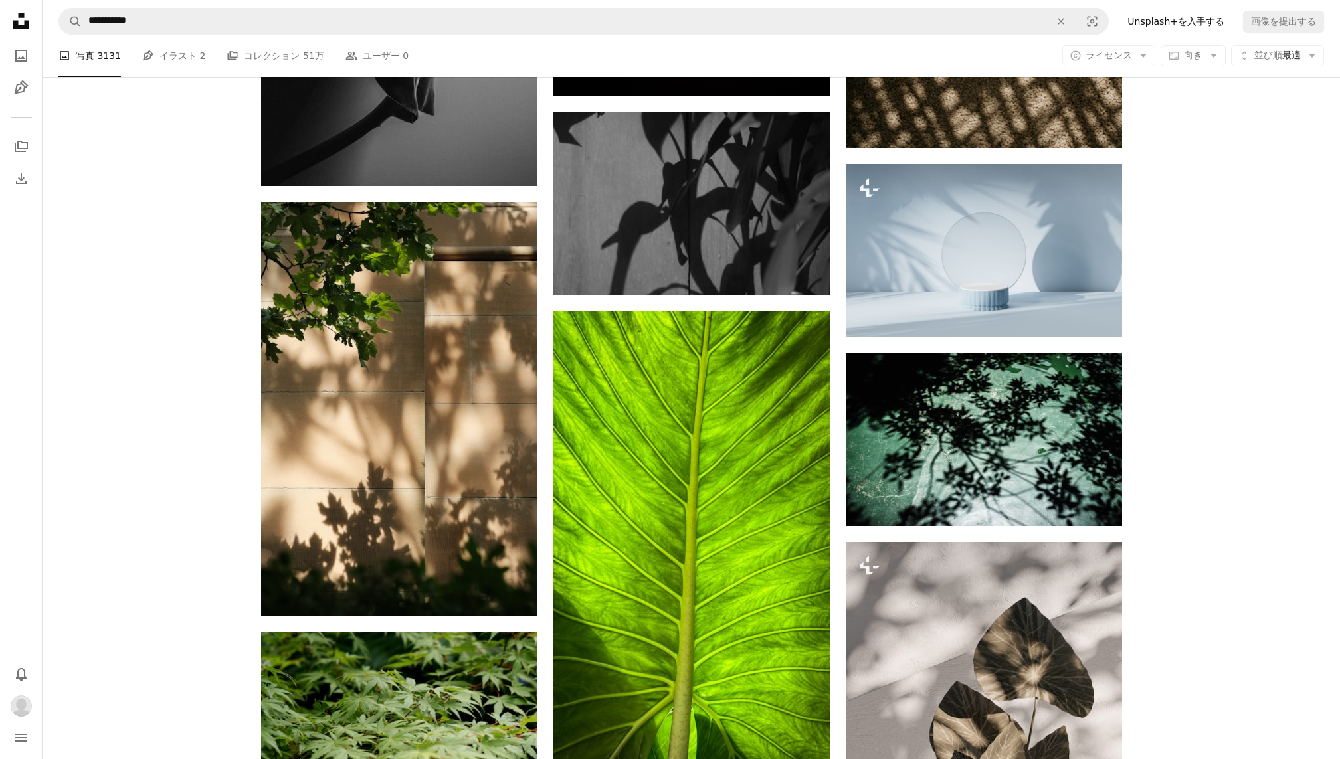
scroll to position [9194, 0]
